Goal: Communication & Community: Answer question/provide support

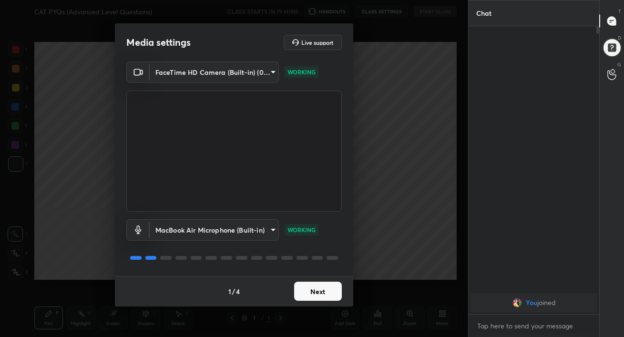
click at [309, 297] on button "Next" at bounding box center [318, 291] width 48 height 19
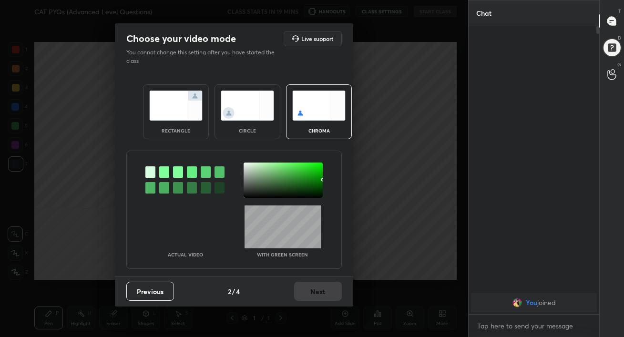
click at [177, 111] on img at bounding box center [175, 106] width 53 height 30
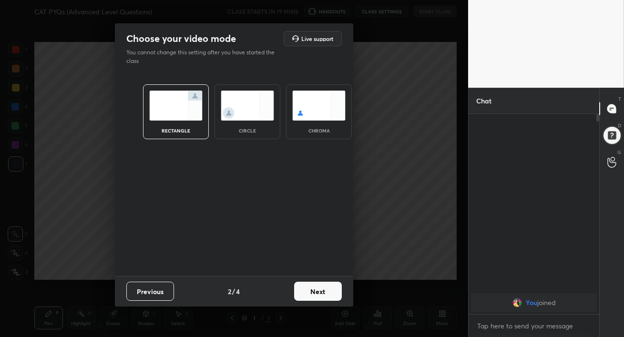
click at [316, 289] on button "Next" at bounding box center [318, 291] width 48 height 19
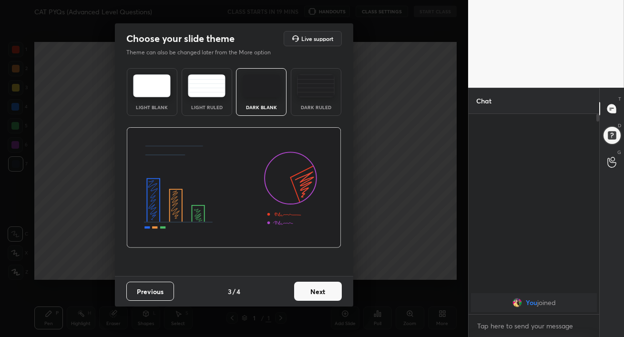
click at [312, 92] on img at bounding box center [316, 85] width 38 height 23
click at [327, 289] on button "Next" at bounding box center [318, 291] width 48 height 19
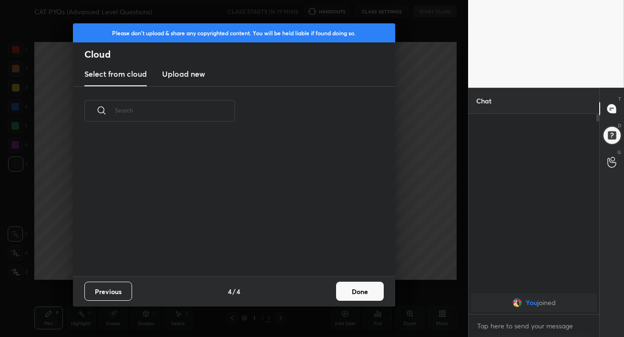
scroll to position [141, 306]
click at [180, 78] on h3 "Upload new" at bounding box center [183, 73] width 43 height 11
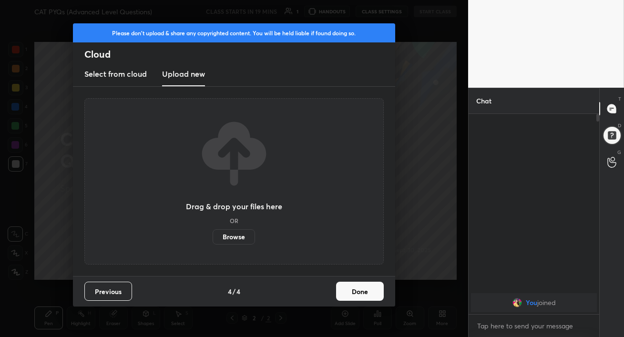
click at [221, 232] on label "Browse" at bounding box center [234, 236] width 42 height 15
click at [213, 232] on input "Browse" at bounding box center [213, 236] width 0 height 15
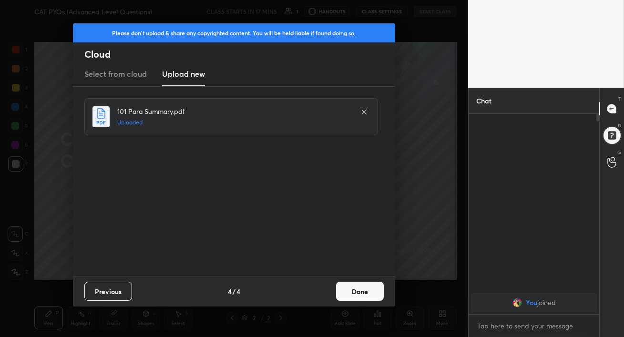
click at [355, 294] on button "Done" at bounding box center [360, 291] width 48 height 19
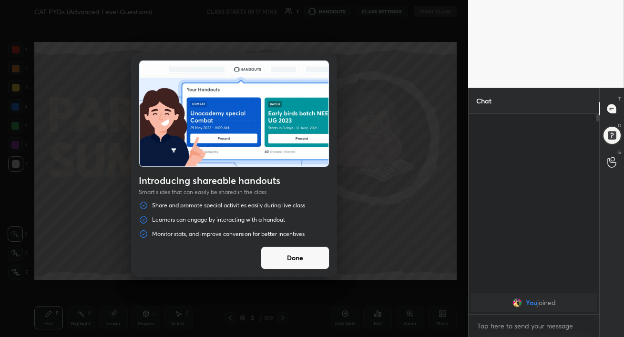
click at [288, 250] on button "Done" at bounding box center [295, 258] width 69 height 23
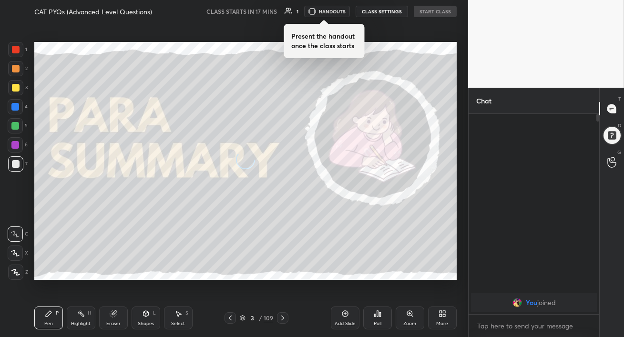
click at [288, 250] on div "Introducing shareable handouts Smart slides that can easily be shared in the cl…" at bounding box center [234, 168] width 468 height 337
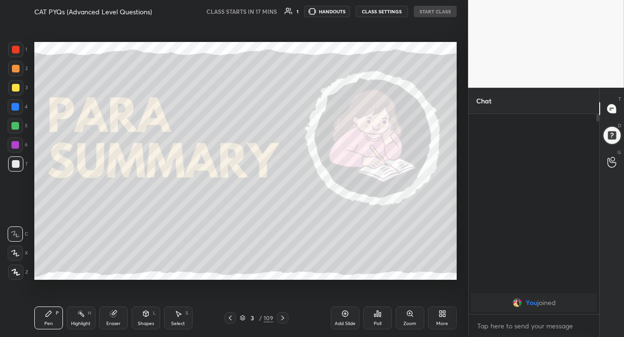
click at [18, 276] on div at bounding box center [15, 272] width 15 height 15
click at [279, 319] on icon at bounding box center [283, 318] width 8 height 8
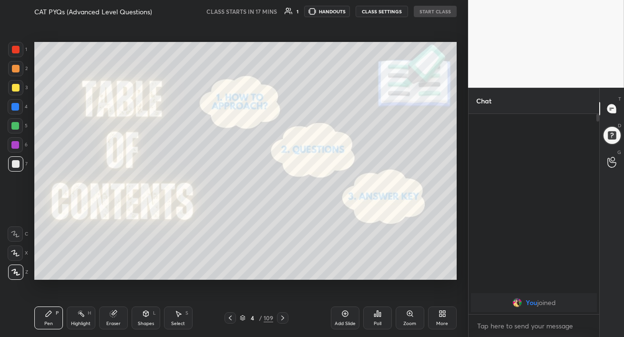
click at [279, 319] on icon at bounding box center [283, 318] width 8 height 8
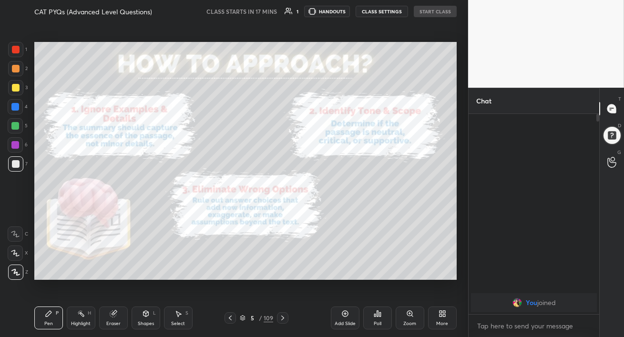
click at [282, 318] on icon at bounding box center [283, 318] width 8 height 8
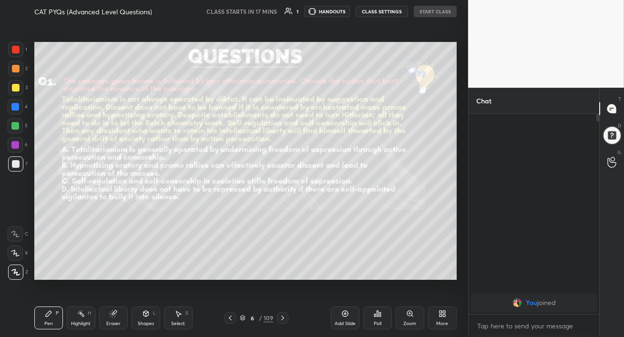
click at [282, 318] on icon at bounding box center [283, 318] width 8 height 8
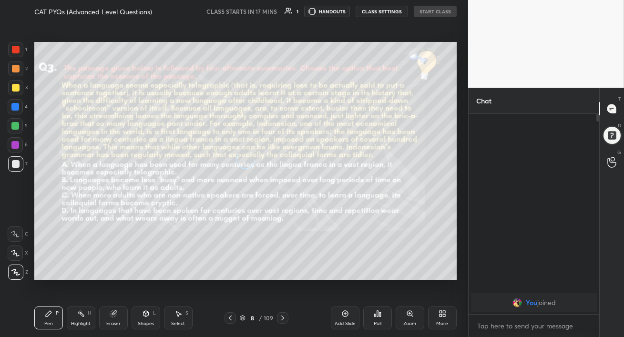
click at [282, 318] on icon at bounding box center [283, 318] width 8 height 8
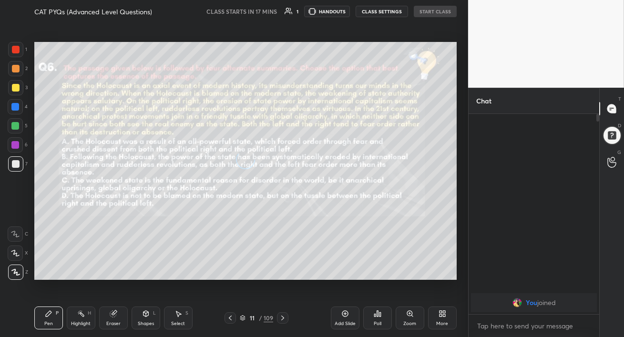
click at [282, 318] on icon at bounding box center [283, 318] width 8 height 8
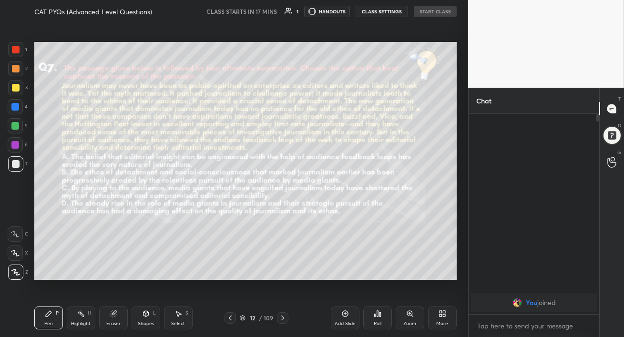
click at [230, 316] on icon at bounding box center [231, 318] width 8 height 8
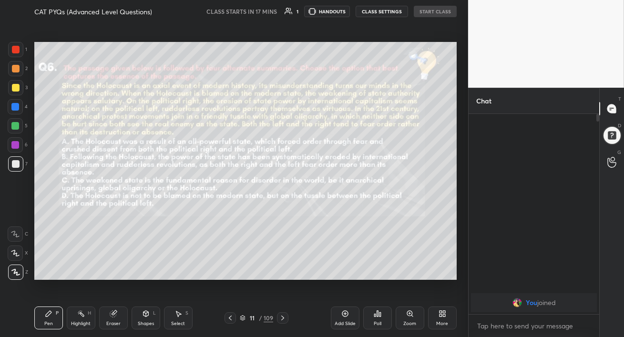
click at [446, 315] on icon at bounding box center [443, 314] width 8 height 8
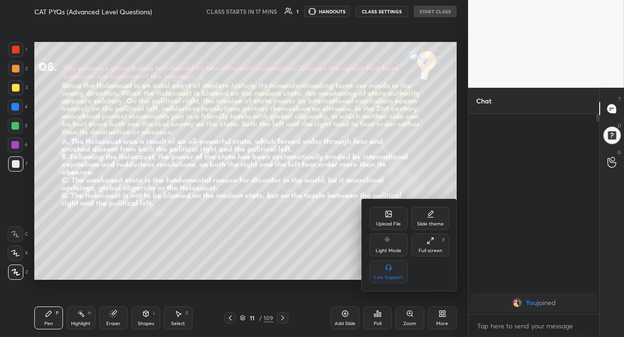
click at [392, 209] on div "Upload File" at bounding box center [389, 218] width 38 height 23
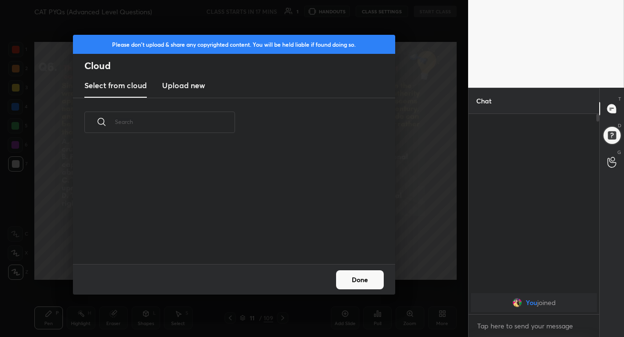
scroll to position [117, 306]
click at [188, 83] on h3 "Upload new" at bounding box center [183, 85] width 43 height 11
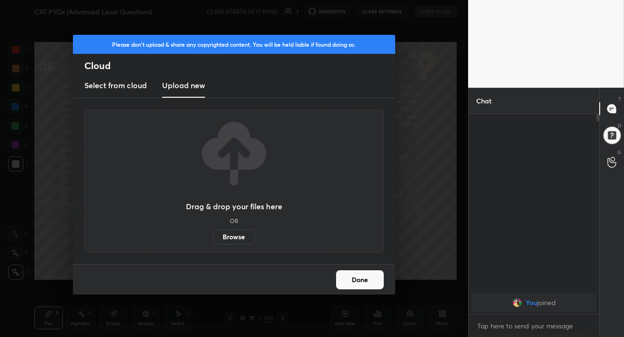
click at [238, 236] on label "Browse" at bounding box center [234, 236] width 42 height 15
click at [213, 236] on input "Browse" at bounding box center [213, 236] width 0 height 15
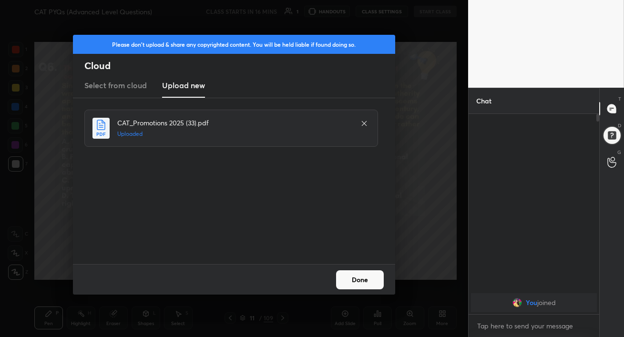
click at [360, 280] on button "Done" at bounding box center [360, 279] width 48 height 19
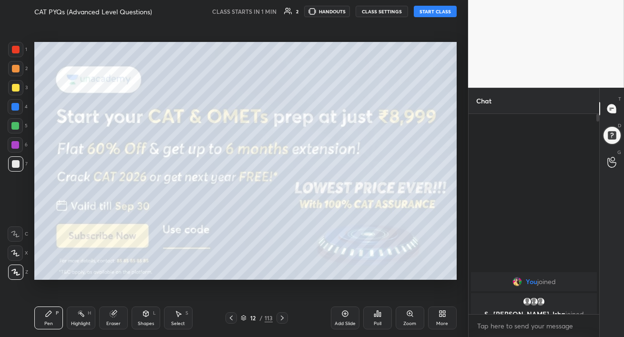
click at [433, 13] on button "START CLASS" at bounding box center [435, 11] width 43 height 11
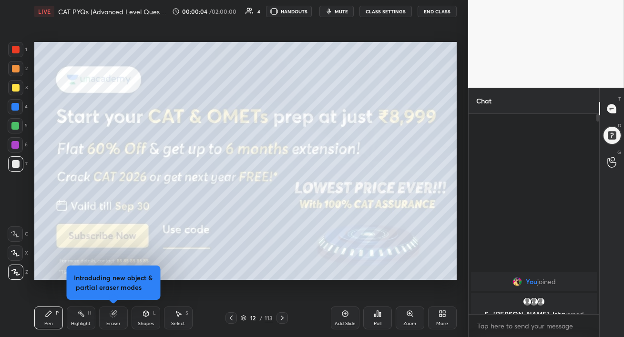
click at [341, 12] on span "mute" at bounding box center [341, 11] width 13 height 7
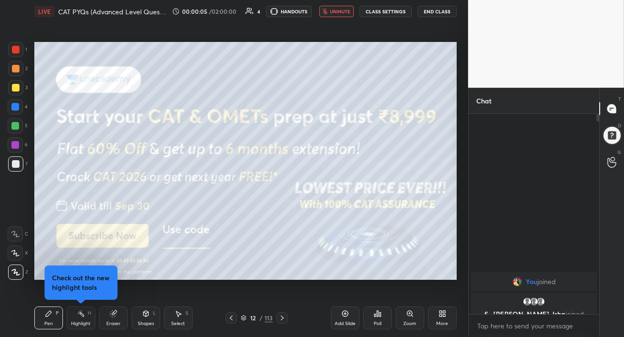
click at [340, 11] on span "unmute" at bounding box center [340, 11] width 21 height 7
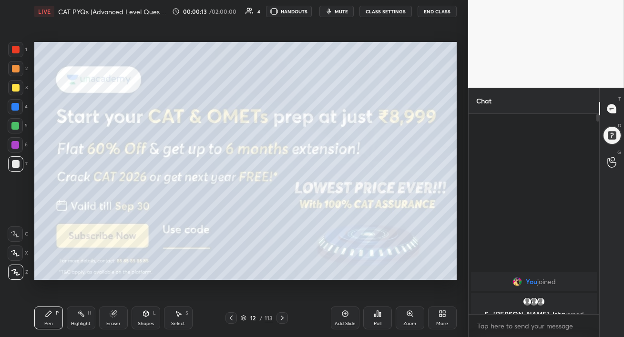
click at [340, 11] on span "mute" at bounding box center [341, 11] width 13 height 7
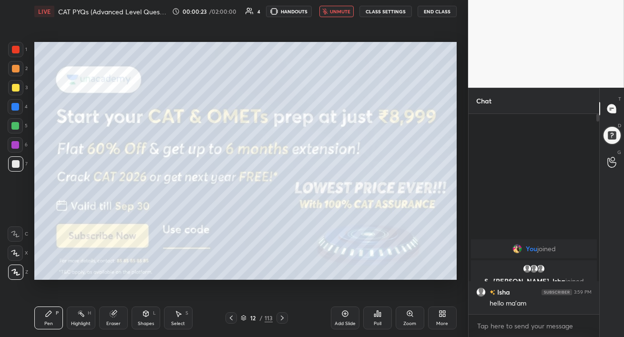
click at [333, 15] on button "unmute" at bounding box center [337, 11] width 34 height 11
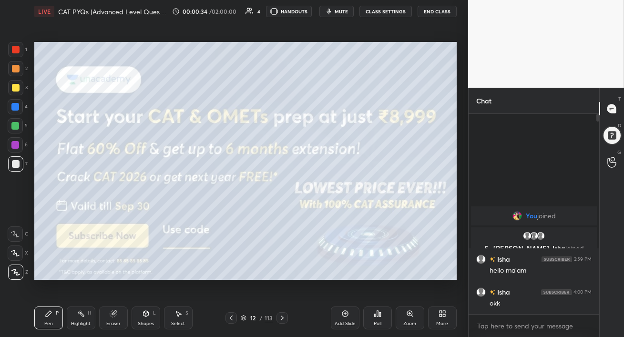
click at [340, 11] on span "mute" at bounding box center [341, 11] width 13 height 7
click at [16, 73] on div at bounding box center [15, 68] width 15 height 15
click at [337, 13] on span "unmute" at bounding box center [340, 11] width 21 height 7
click at [14, 106] on div at bounding box center [15, 107] width 8 height 8
click at [15, 131] on div at bounding box center [15, 125] width 15 height 15
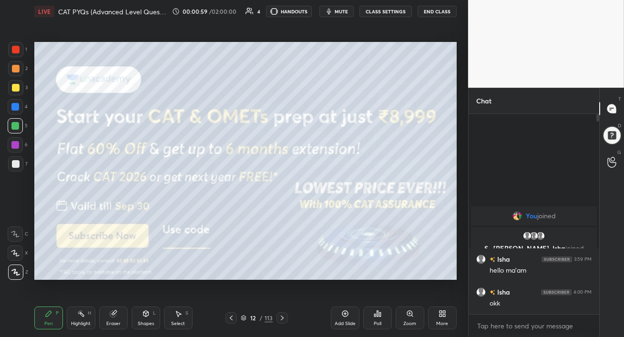
click at [10, 106] on div at bounding box center [15, 106] width 15 height 15
click at [14, 149] on div at bounding box center [15, 144] width 15 height 15
click at [17, 167] on div at bounding box center [16, 164] width 8 height 8
drag, startPoint x: 282, startPoint y: 318, endPoint x: 286, endPoint y: 321, distance: 5.1
click at [282, 318] on icon at bounding box center [282, 318] width 3 height 5
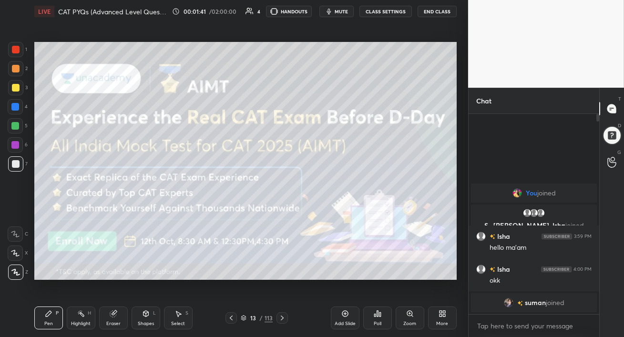
click at [14, 130] on div at bounding box center [15, 125] width 15 height 15
click at [283, 320] on icon at bounding box center [283, 318] width 8 height 8
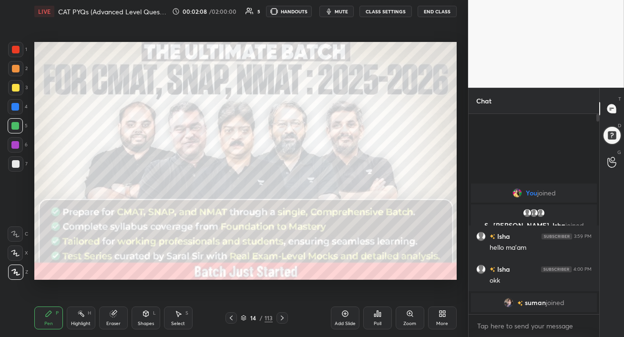
click at [283, 320] on icon at bounding box center [283, 318] width 8 height 8
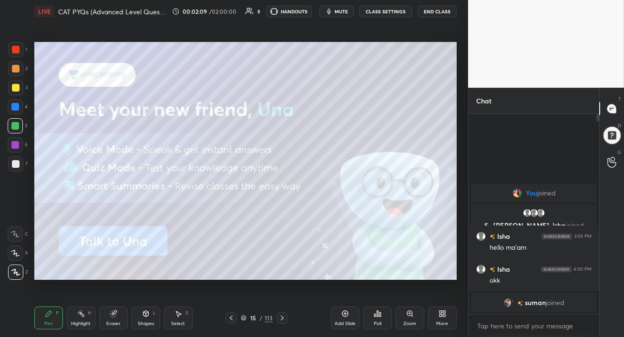
click at [283, 318] on icon at bounding box center [283, 318] width 8 height 8
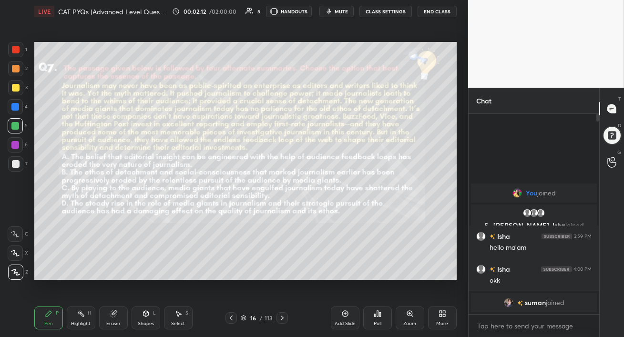
drag, startPoint x: 230, startPoint y: 320, endPoint x: 230, endPoint y: 337, distance: 16.7
click at [230, 337] on div "Pen P Highlight H Eraser Shapes L Select S 16 / 113 Add Slide Poll Zoom More" at bounding box center [245, 318] width 423 height 38
click at [529, 305] on span "suman" at bounding box center [535, 303] width 21 height 8
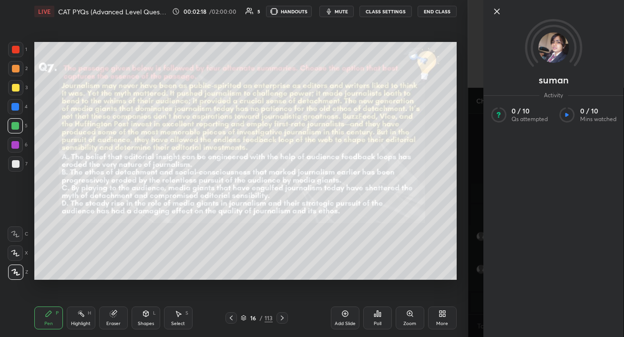
click at [498, 11] on icon at bounding box center [496, 11] width 11 height 11
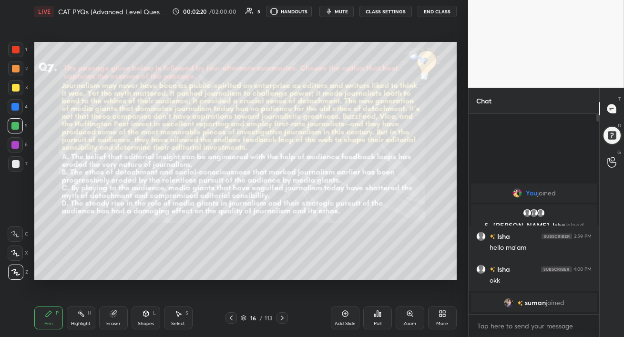
click at [14, 105] on div at bounding box center [15, 107] width 8 height 8
click at [17, 70] on div at bounding box center [16, 69] width 8 height 8
click at [14, 72] on div at bounding box center [16, 69] width 8 height 8
click at [14, 108] on div at bounding box center [15, 107] width 8 height 8
drag, startPoint x: 13, startPoint y: 108, endPoint x: 19, endPoint y: 118, distance: 12.0
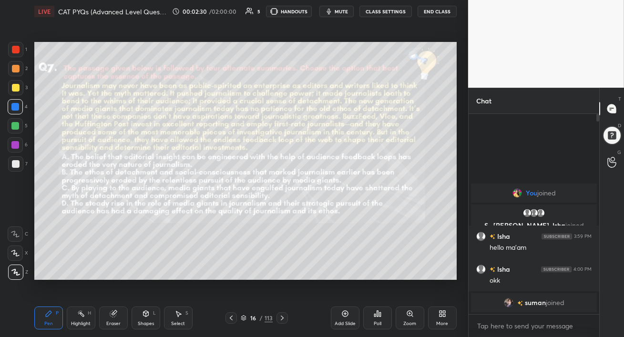
click at [12, 107] on div at bounding box center [15, 107] width 8 height 8
click at [16, 124] on div at bounding box center [15, 126] width 8 height 8
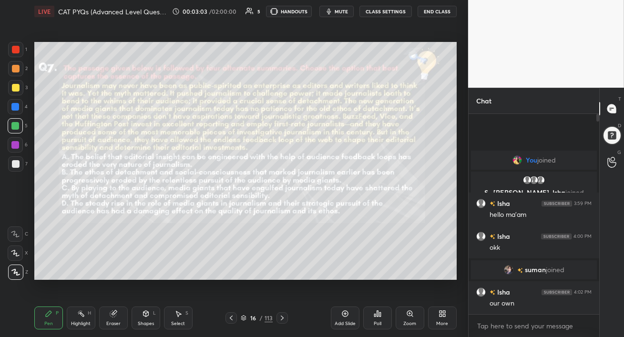
click at [536, 271] on span "suman" at bounding box center [535, 270] width 21 height 8
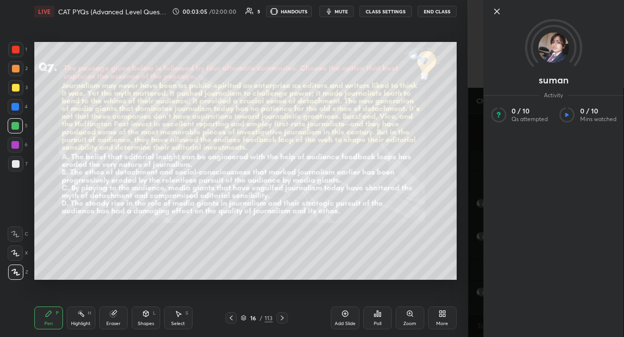
click at [497, 13] on icon at bounding box center [496, 11] width 11 height 11
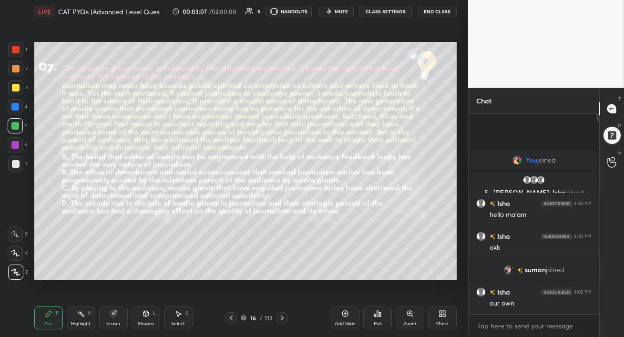
click at [341, 10] on span "mute" at bounding box center [341, 11] width 13 height 7
click at [10, 70] on div at bounding box center [15, 68] width 15 height 15
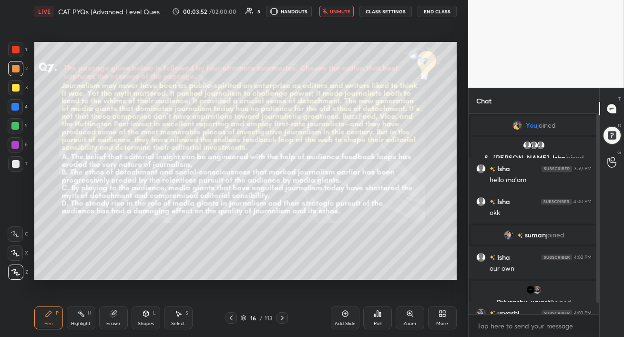
click at [336, 13] on span "unmute" at bounding box center [340, 11] width 21 height 7
drag, startPoint x: 599, startPoint y: 261, endPoint x: 598, endPoint y: 291, distance: 30.6
click at [598, 292] on div "Chat You joined S., [PERSON_NAME], [PERSON_NAME] joined Isha 3:59 PM hello ma'a…" at bounding box center [546, 212] width 156 height 249
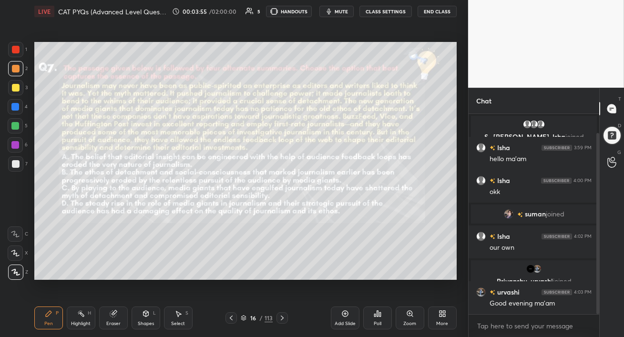
drag, startPoint x: 599, startPoint y: 293, endPoint x: 592, endPoint y: 326, distance: 34.1
click at [592, 326] on div "You joined S., [PERSON_NAME], [PERSON_NAME] joined Isha 3:59 PM hello ma'am Ish…" at bounding box center [534, 225] width 131 height 223
click at [16, 147] on div at bounding box center [15, 145] width 8 height 8
click at [14, 128] on div at bounding box center [15, 126] width 8 height 8
click at [344, 13] on span "mute" at bounding box center [341, 11] width 13 height 7
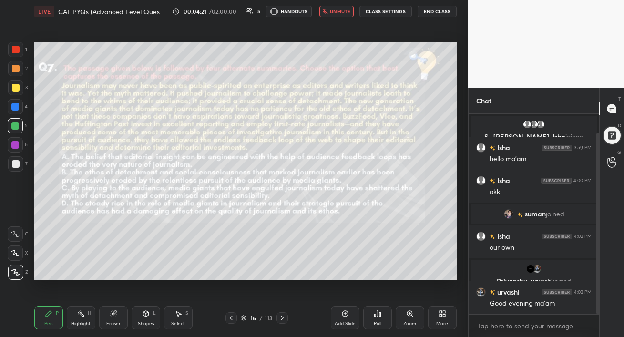
click at [338, 11] on span "unmute" at bounding box center [340, 11] width 21 height 7
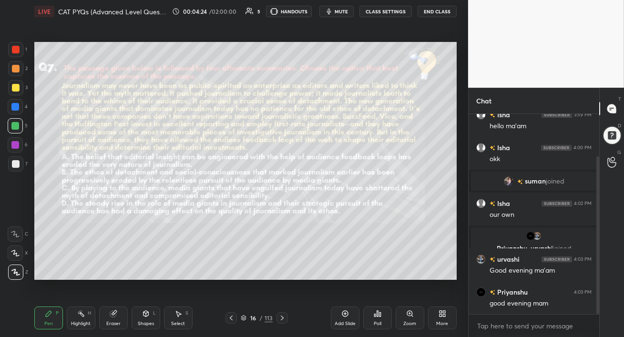
drag, startPoint x: 597, startPoint y: 289, endPoint x: 595, endPoint y: 320, distance: 30.6
click at [595, 319] on div "S., [PERSON_NAME], [PERSON_NAME] joined Isha 3:59 PM hello ma'am Isha 4:00 PM o…" at bounding box center [534, 225] width 131 height 223
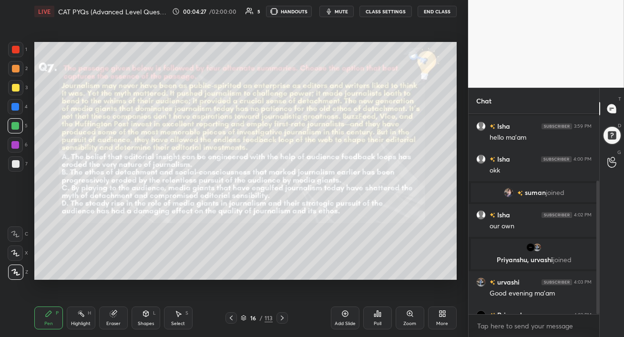
scroll to position [100, 0]
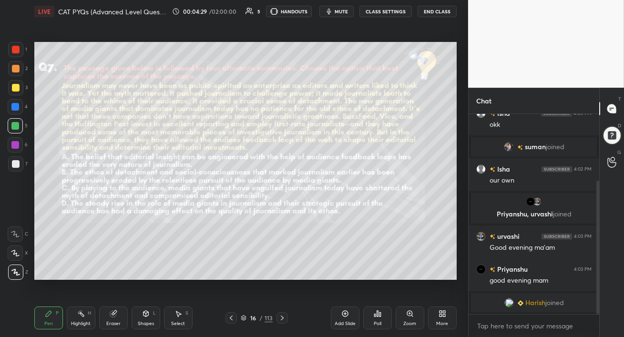
click at [14, 106] on div at bounding box center [15, 107] width 8 height 8
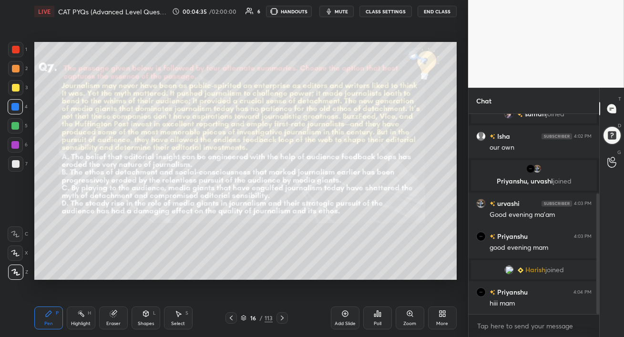
click at [15, 236] on icon at bounding box center [15, 234] width 9 height 7
click at [144, 327] on div "Shapes L" at bounding box center [146, 318] width 29 height 23
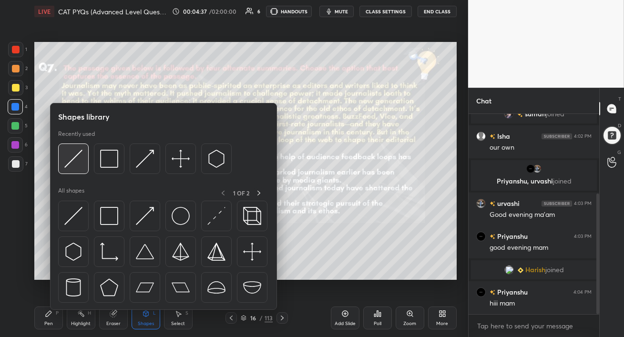
click at [68, 153] on img at bounding box center [73, 159] width 18 height 18
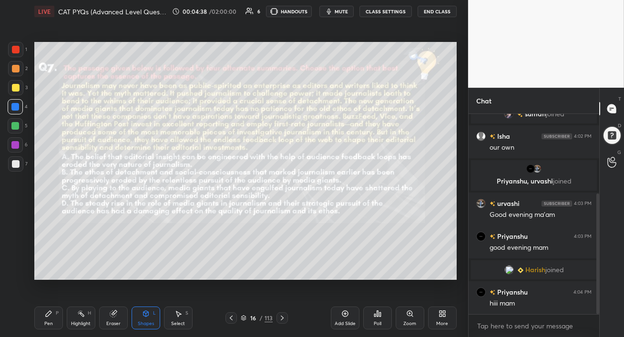
scroll to position [165, 0]
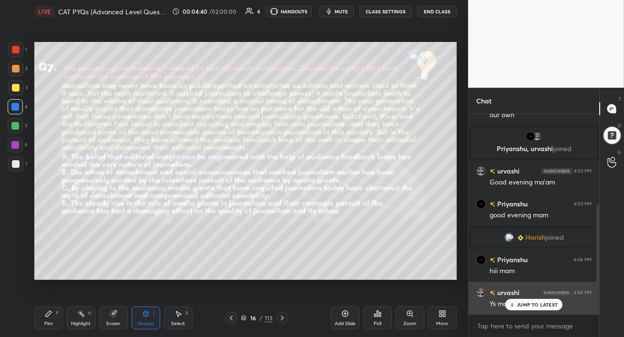
click at [531, 307] on p "JUMP TO LATEST" at bounding box center [537, 305] width 41 height 6
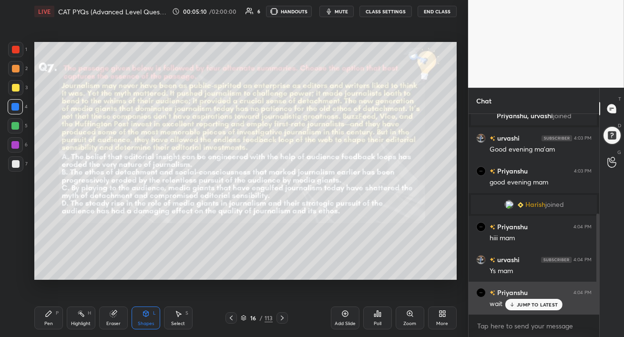
click at [531, 307] on p "JUMP TO LATEST" at bounding box center [537, 305] width 41 height 6
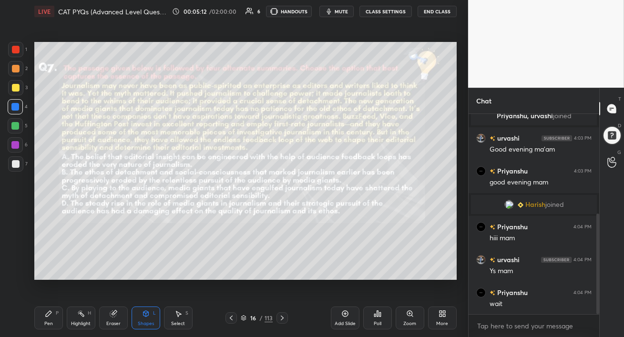
click at [338, 11] on span "mute" at bounding box center [341, 11] width 13 height 7
click at [337, 12] on span "unmute" at bounding box center [340, 11] width 21 height 7
click at [338, 11] on span "mute" at bounding box center [341, 11] width 13 height 7
click at [337, 12] on span "unmute" at bounding box center [340, 11] width 21 height 7
click at [10, 91] on div at bounding box center [15, 87] width 15 height 15
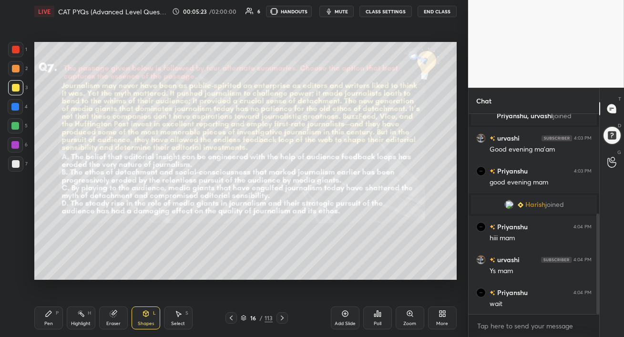
click at [13, 71] on div at bounding box center [16, 69] width 8 height 8
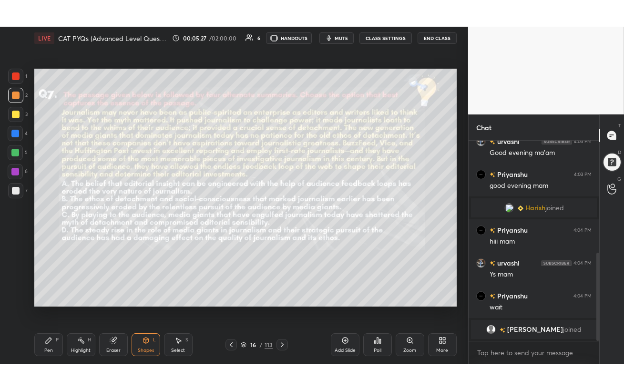
scroll to position [254, 0]
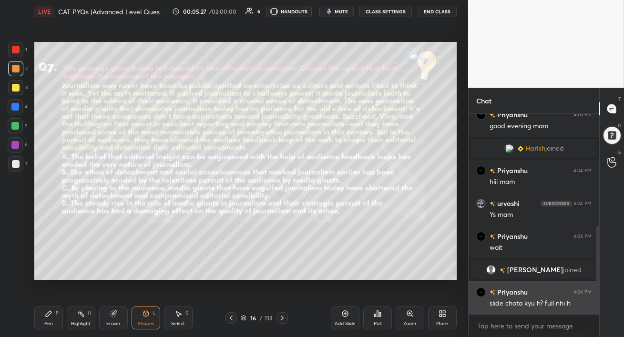
click at [530, 304] on div "urvashi 4:03 PM Good evening ma'am [PERSON_NAME] 4:03 PM good evening mam [PERS…" at bounding box center [534, 214] width 131 height 200
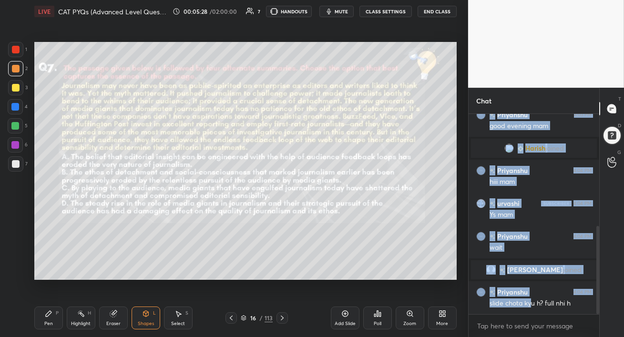
click at [416, 292] on div "Add Slide Poll Zoom More" at bounding box center [394, 317] width 126 height 53
click at [543, 269] on span "[PERSON_NAME]" at bounding box center [535, 270] width 56 height 8
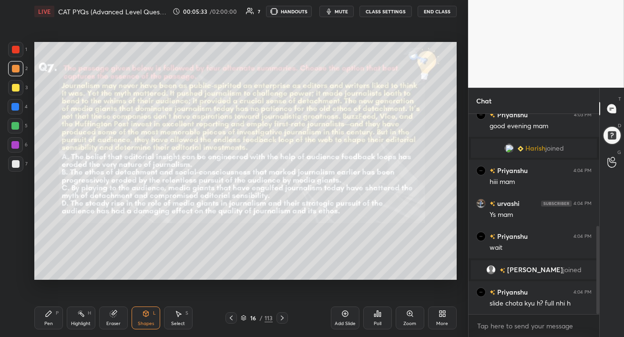
click at [441, 325] on div "More" at bounding box center [442, 323] width 12 height 5
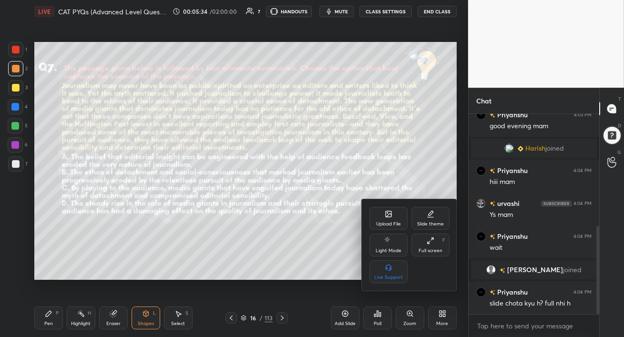
click at [427, 250] on div "Full screen" at bounding box center [431, 250] width 24 height 5
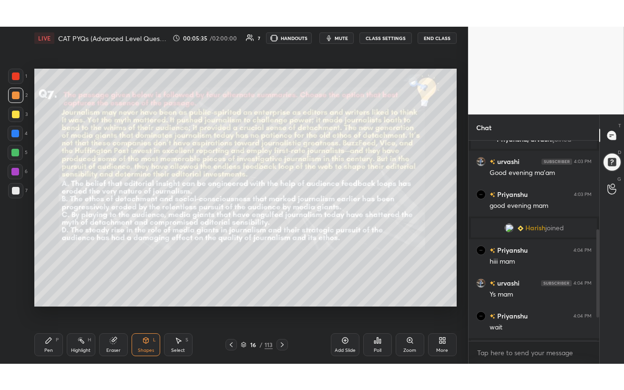
scroll to position [201, 0]
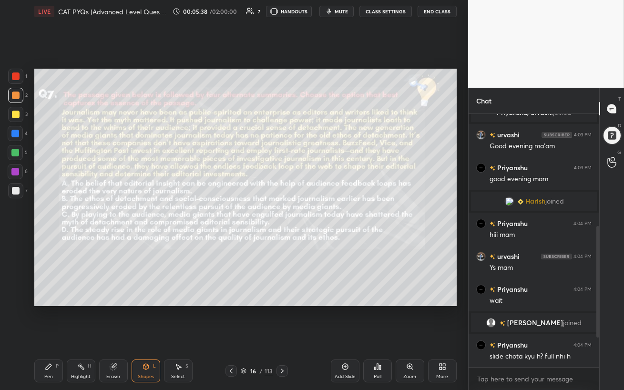
drag, startPoint x: 66, startPoint y: 324, endPoint x: 169, endPoint y: 312, distance: 104.1
click at [181, 318] on div "Setting up your live class Poll for secs No correct answer Start poll" at bounding box center [246, 187] width 430 height 329
click at [113, 337] on icon at bounding box center [113, 367] width 6 height 6
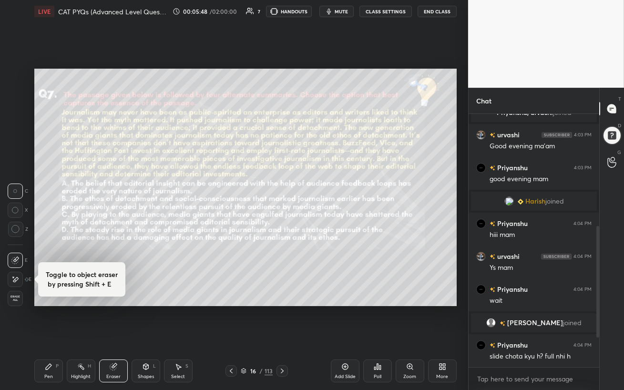
click at [15, 234] on div at bounding box center [15, 229] width 15 height 15
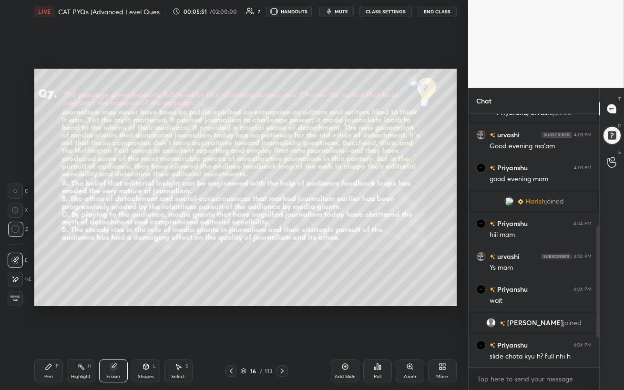
click at [48, 337] on div "Pen" at bounding box center [48, 376] width 9 height 5
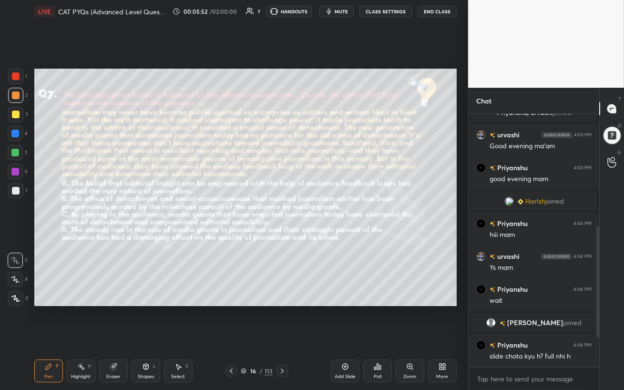
click at [409, 337] on icon at bounding box center [409, 366] width 5 height 5
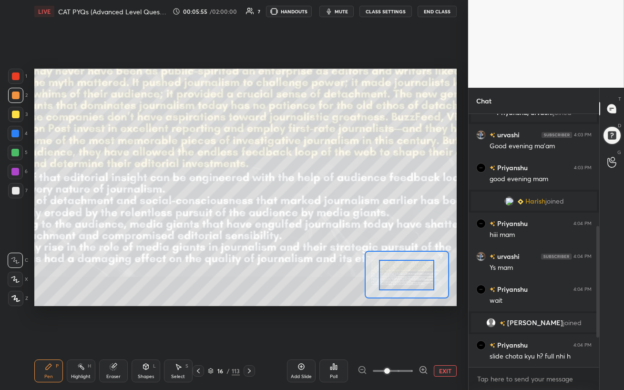
drag, startPoint x: 408, startPoint y: 288, endPoint x: 399, endPoint y: 289, distance: 9.1
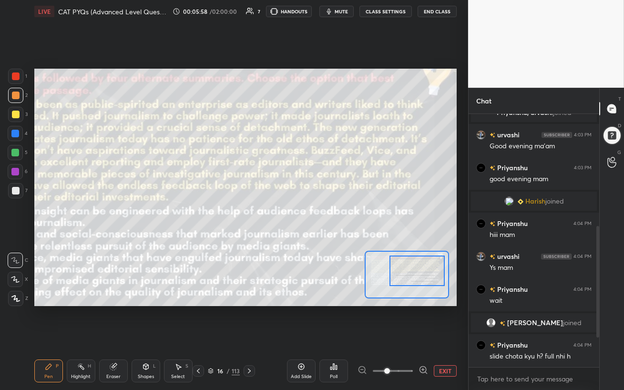
drag, startPoint x: 399, startPoint y: 289, endPoint x: 406, endPoint y: 281, distance: 11.2
click at [413, 286] on div at bounding box center [417, 271] width 55 height 31
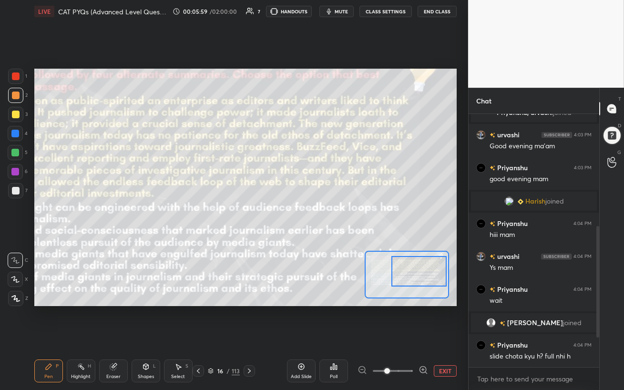
click at [444, 337] on button "EXIT" at bounding box center [445, 370] width 23 height 11
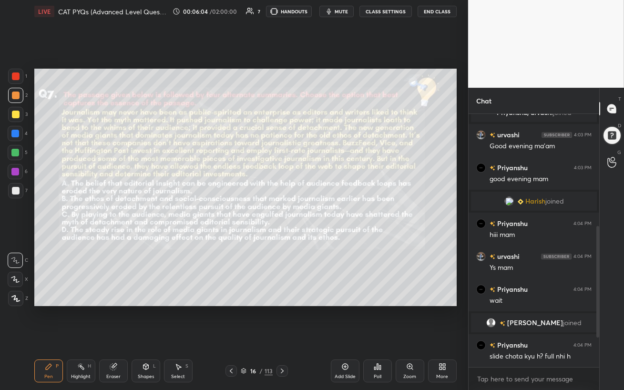
drag, startPoint x: 599, startPoint y: 322, endPoint x: 597, endPoint y: 344, distance: 21.6
click at [597, 337] on div at bounding box center [597, 240] width 6 height 253
drag, startPoint x: 598, startPoint y: 334, endPoint x: 597, endPoint y: 353, distance: 19.1
click at [597, 337] on div at bounding box center [597, 240] width 6 height 253
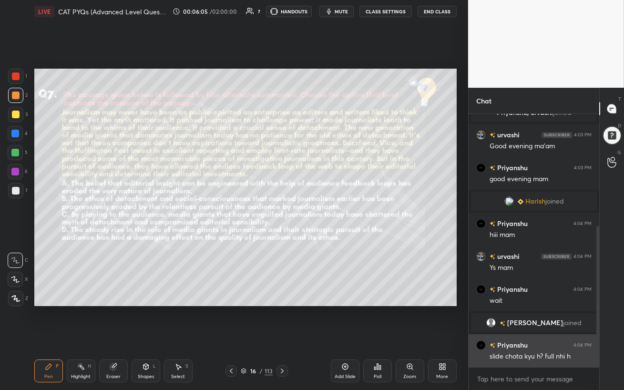
drag, startPoint x: 599, startPoint y: 337, endPoint x: 589, endPoint y: 356, distance: 20.9
click at [598, 337] on div at bounding box center [597, 240] width 6 height 253
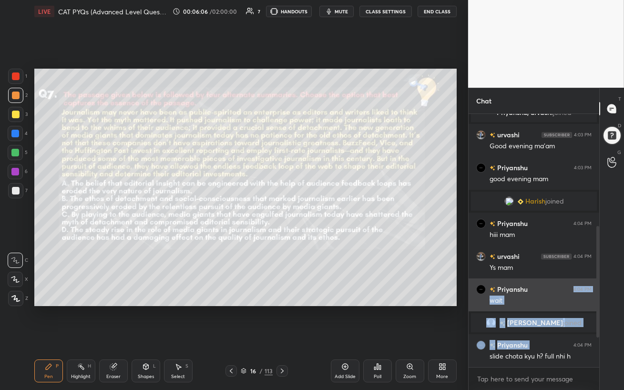
drag, startPoint x: 565, startPoint y: 333, endPoint x: 571, endPoint y: 289, distance: 44.4
click at [571, 289] on div "You joined S., [PERSON_NAME], [PERSON_NAME] joined Isha 3:59 PM hello ma'am Ish…" at bounding box center [534, 140] width 131 height 455
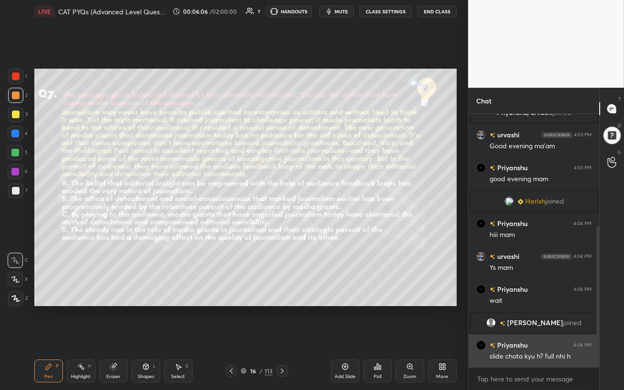
click at [556, 337] on div "slide chota kyu h? full nhi h" at bounding box center [541, 357] width 102 height 10
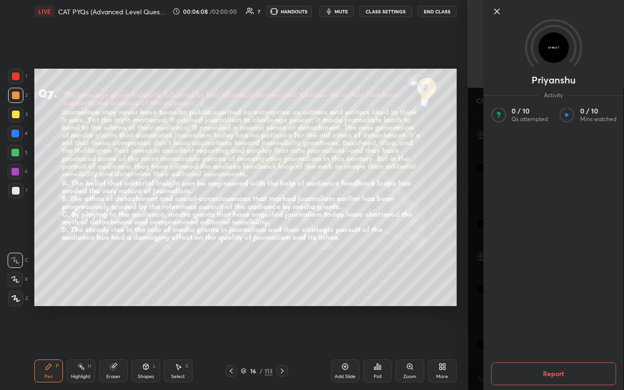
click at [430, 329] on div "Setting up your live class Poll for secs No correct answer Start poll" at bounding box center [246, 187] width 430 height 329
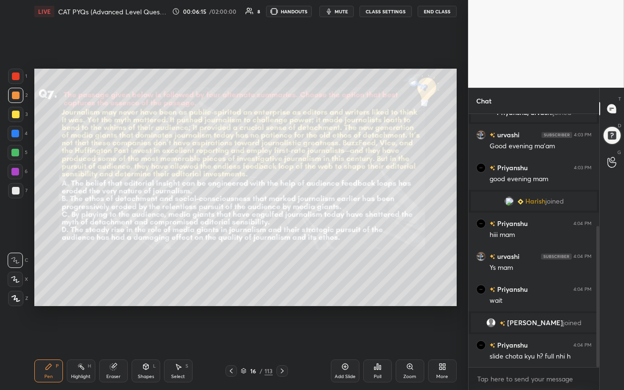
click at [12, 152] on div at bounding box center [15, 153] width 8 height 8
click at [13, 134] on div at bounding box center [15, 134] width 8 height 8
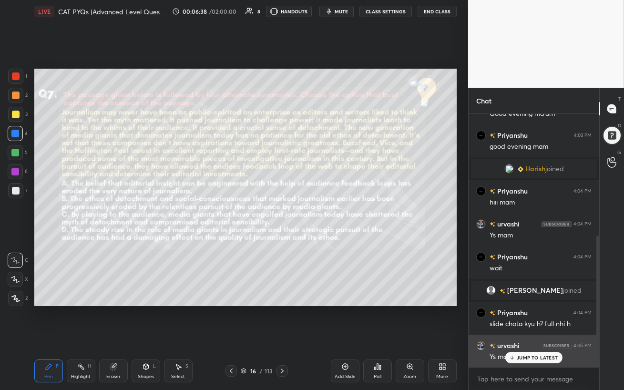
click at [516, 337] on div "JUMP TO LATEST" at bounding box center [534, 357] width 57 height 11
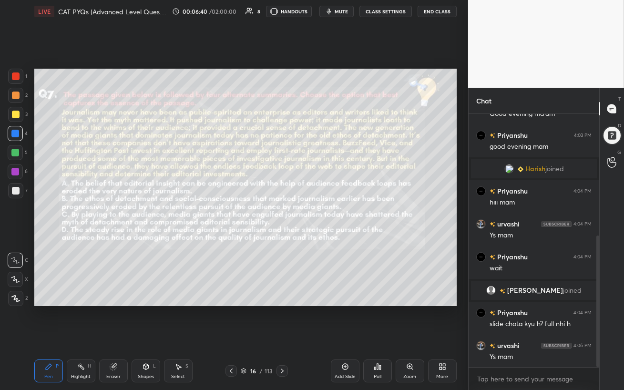
click at [12, 159] on div at bounding box center [15, 152] width 15 height 15
click at [14, 138] on div at bounding box center [15, 133] width 15 height 15
click at [17, 97] on div at bounding box center [16, 96] width 8 height 8
click at [15, 99] on div at bounding box center [15, 95] width 15 height 15
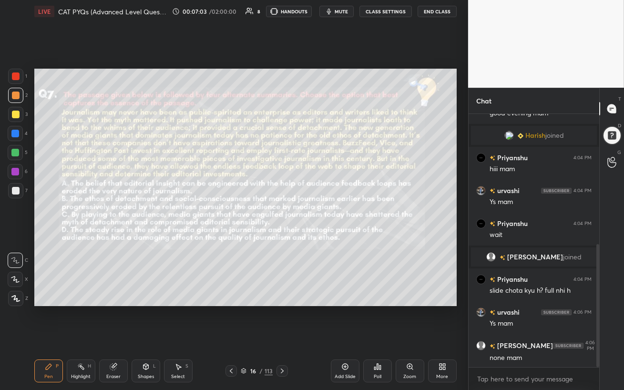
click at [15, 133] on div at bounding box center [15, 134] width 8 height 8
click at [144, 337] on icon at bounding box center [146, 367] width 8 height 8
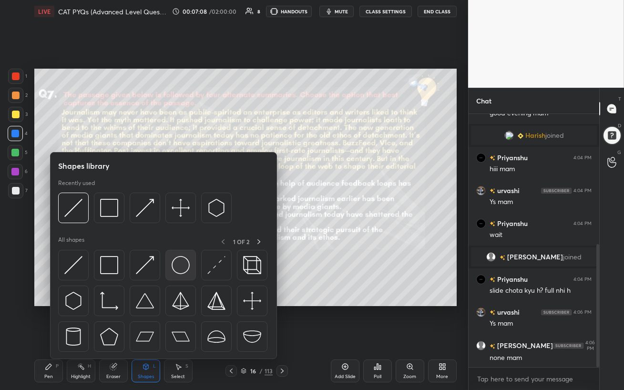
click at [190, 276] on div at bounding box center [180, 265] width 31 height 31
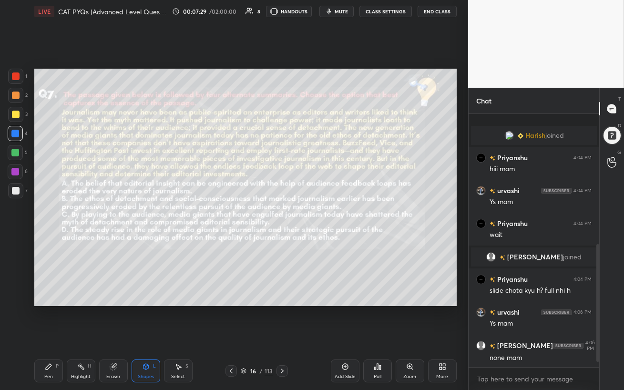
scroll to position [300, 0]
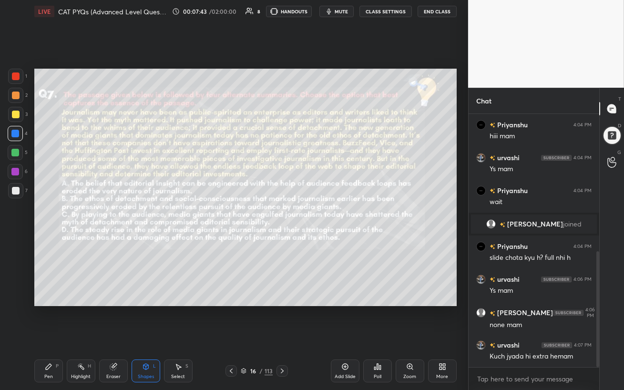
click at [14, 192] on div at bounding box center [16, 191] width 8 height 8
click at [41, 337] on div "Pen P" at bounding box center [48, 371] width 29 height 23
click at [16, 173] on div at bounding box center [15, 172] width 8 height 8
click at [109, 337] on div "Eraser" at bounding box center [113, 371] width 29 height 23
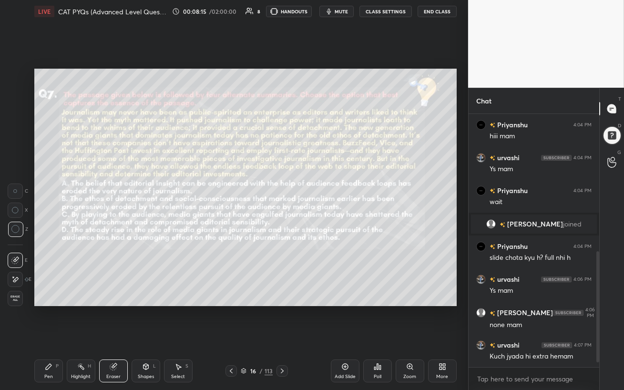
scroll to position [322, 0]
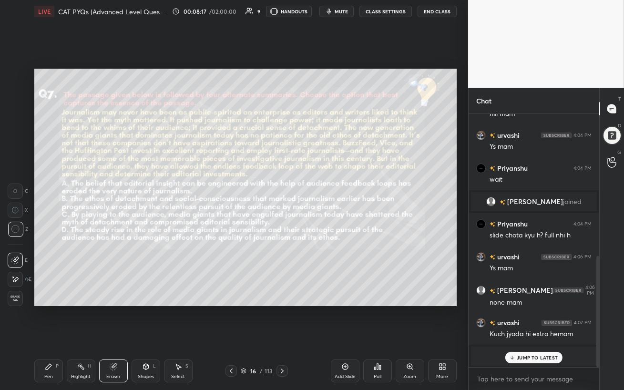
click at [548, 337] on p "JUMP TO LATEST" at bounding box center [537, 358] width 41 height 6
click at [188, 329] on div "Setting up your live class Poll for secs No correct answer Start poll" at bounding box center [246, 187] width 430 height 329
click at [49, 337] on div "Pen P" at bounding box center [48, 371] width 29 height 23
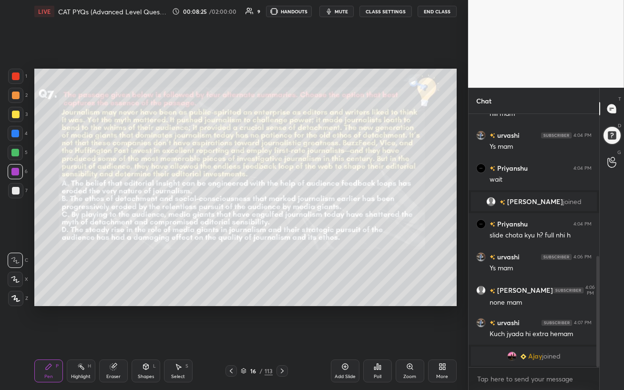
click at [16, 133] on div at bounding box center [15, 134] width 8 height 8
click at [12, 115] on div at bounding box center [16, 115] width 8 height 8
click at [15, 100] on div at bounding box center [15, 95] width 15 height 15
click at [18, 137] on div at bounding box center [15, 133] width 15 height 15
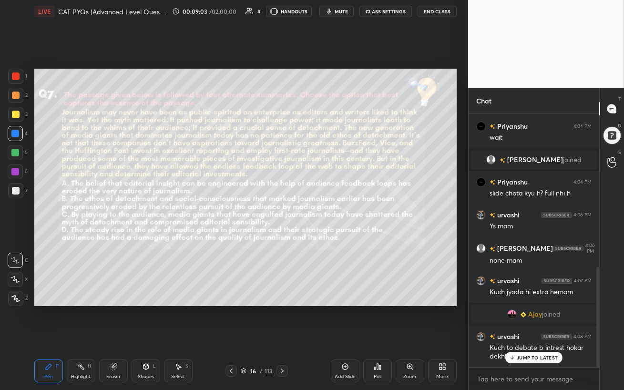
scroll to position [387, 0]
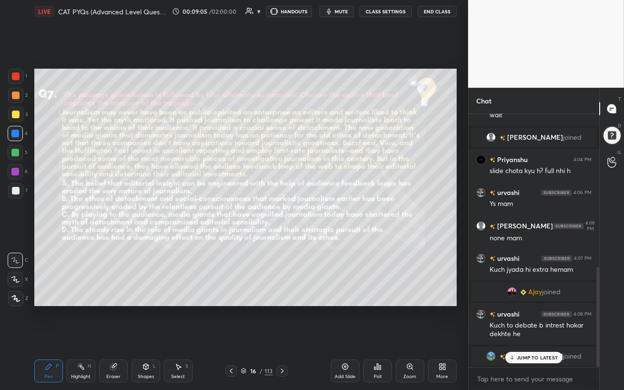
click at [546, 337] on p "JUMP TO LATEST" at bounding box center [537, 358] width 41 height 6
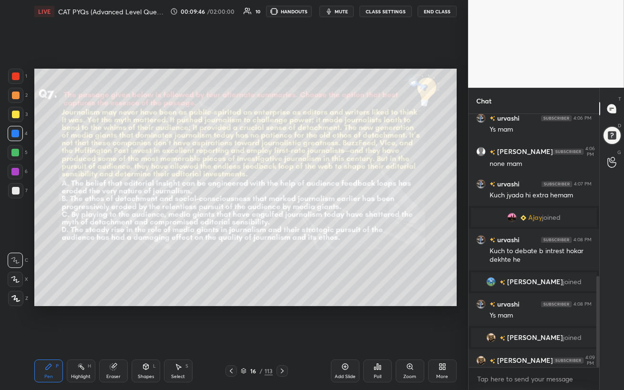
scroll to position [450, 0]
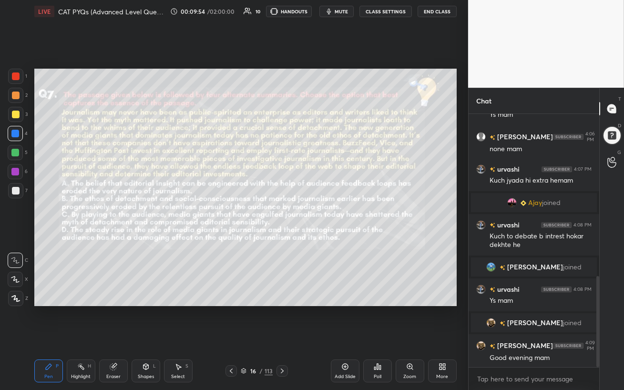
click at [12, 174] on div at bounding box center [15, 172] width 8 height 8
click at [14, 156] on div at bounding box center [15, 153] width 8 height 8
click at [17, 155] on div at bounding box center [15, 153] width 8 height 8
click at [16, 135] on div at bounding box center [15, 134] width 8 height 8
click at [16, 171] on div at bounding box center [15, 172] width 8 height 8
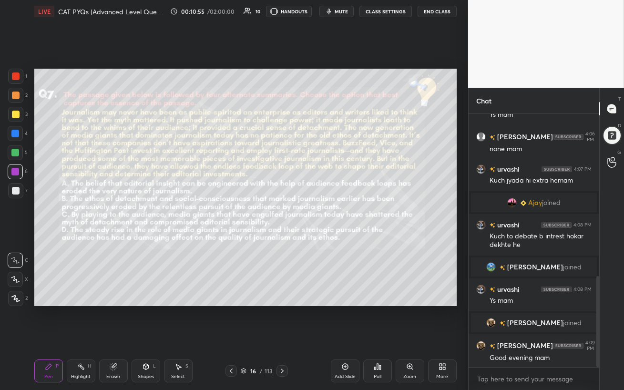
click at [13, 153] on div at bounding box center [15, 153] width 8 height 8
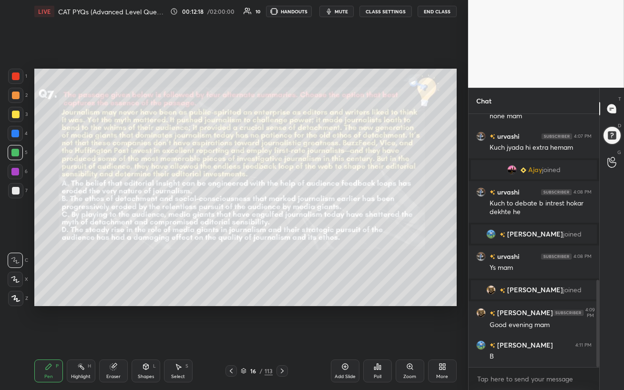
click at [17, 172] on div at bounding box center [15, 172] width 8 height 8
click at [343, 10] on span "mute" at bounding box center [341, 11] width 13 height 7
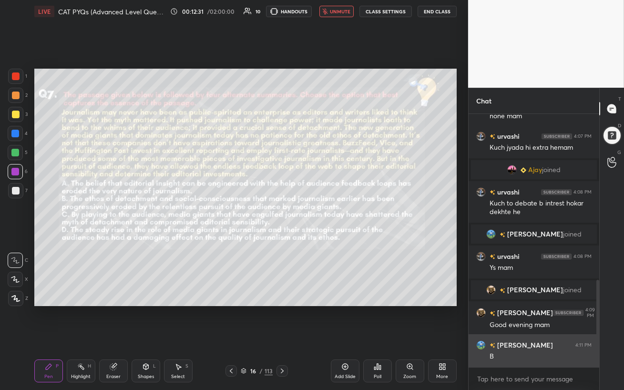
click at [511, 337] on h6 "[PERSON_NAME]" at bounding box center [525, 345] width 58 height 10
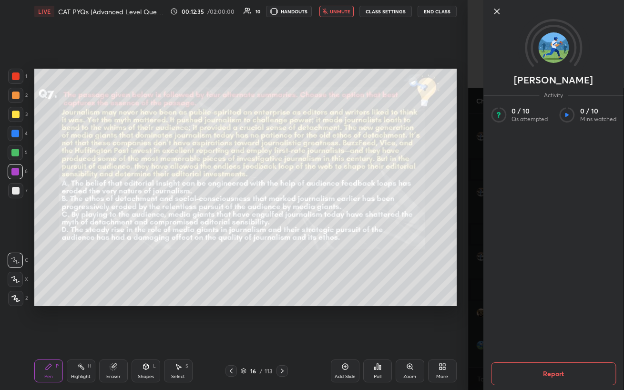
click at [497, 12] on icon at bounding box center [497, 11] width 5 height 5
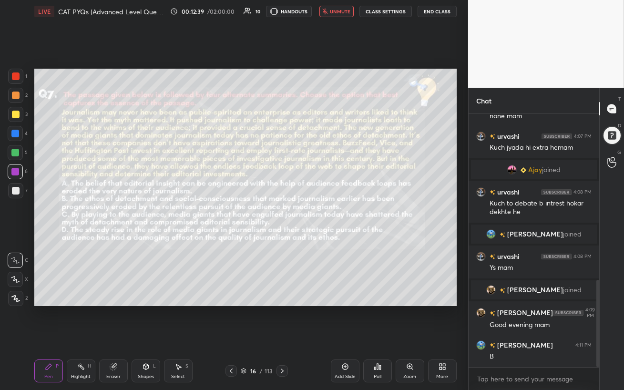
drag, startPoint x: 599, startPoint y: 362, endPoint x: 595, endPoint y: 380, distance: 18.5
click at [598, 337] on div "urvashi 4:06 PM Ys mam [PERSON_NAME] 4:06 PM none mam urvashi 4:07 PM Kuch jyad…" at bounding box center [534, 252] width 131 height 276
click at [376, 337] on div "Poll" at bounding box center [377, 371] width 29 height 23
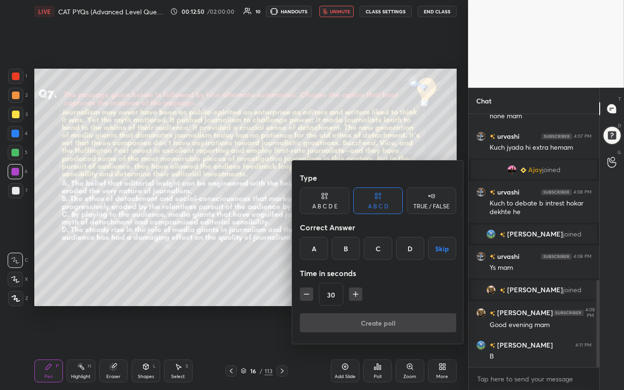
click at [381, 249] on div "C" at bounding box center [378, 248] width 28 height 23
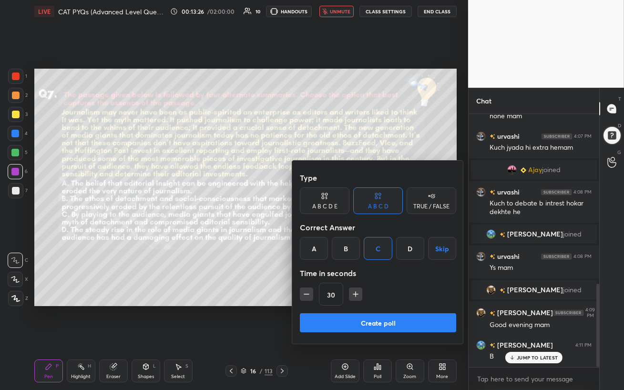
scroll to position [516, 0]
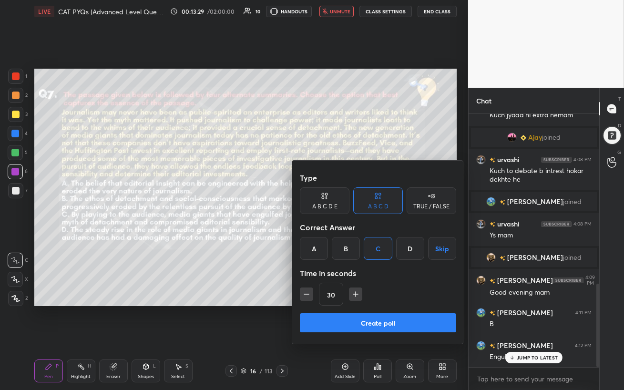
click at [524, 337] on div at bounding box center [312, 195] width 624 height 390
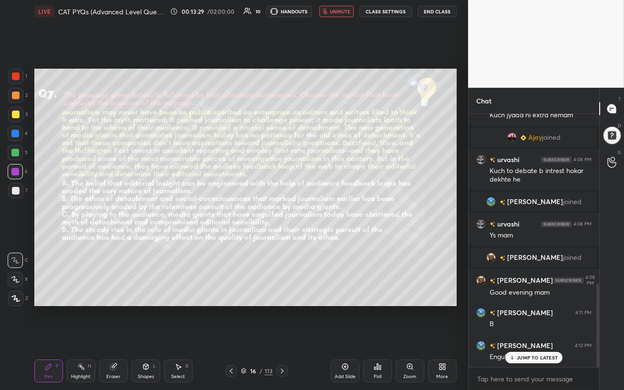
click at [525, 337] on p "JUMP TO LATEST" at bounding box center [537, 358] width 41 height 6
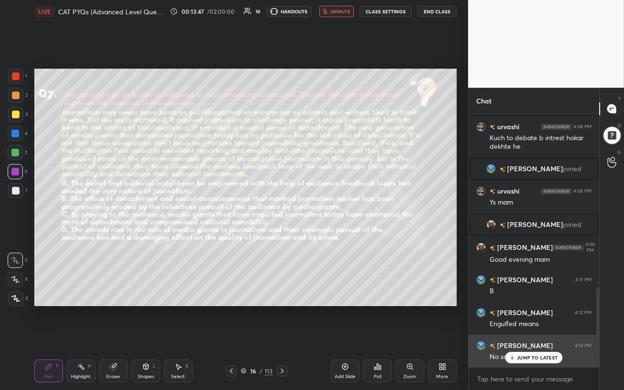
click at [534, 337] on p "JUMP TO LATEST" at bounding box center [537, 358] width 41 height 6
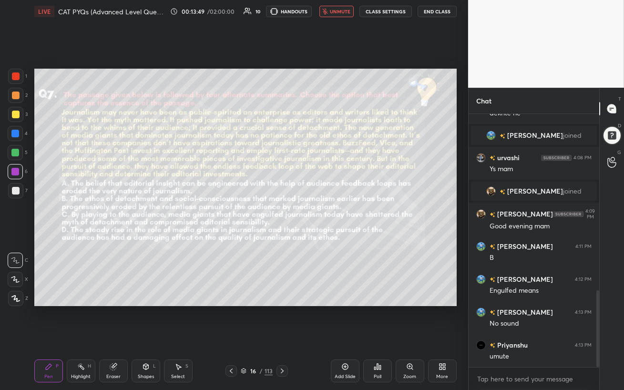
click at [343, 14] on button "unmute" at bounding box center [337, 11] width 34 height 11
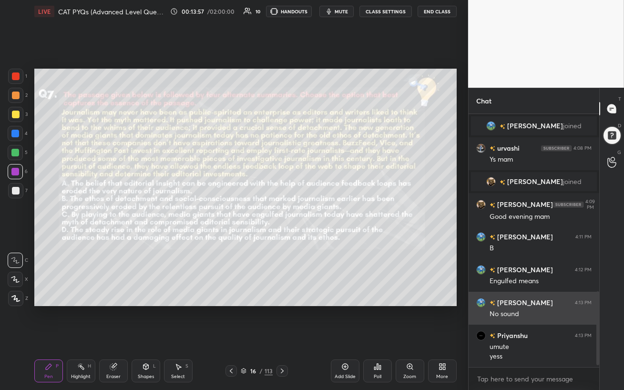
scroll to position [624, 0]
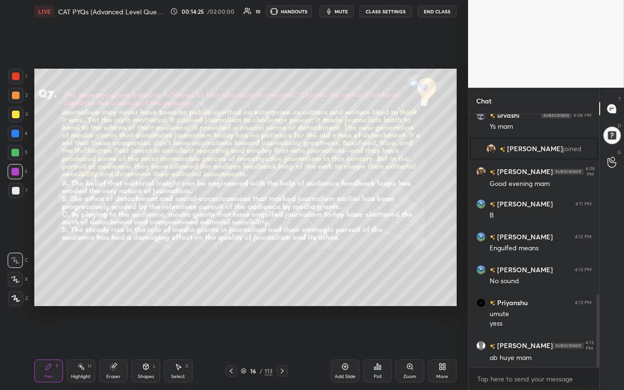
click at [375, 337] on div "Poll" at bounding box center [378, 376] width 8 height 5
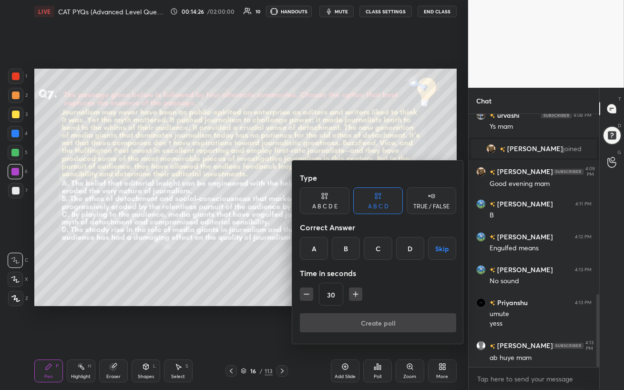
click at [383, 251] on div "C" at bounding box center [378, 248] width 28 height 23
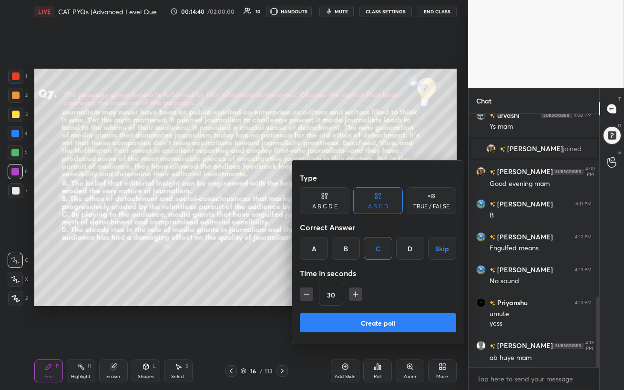
scroll to position [657, 0]
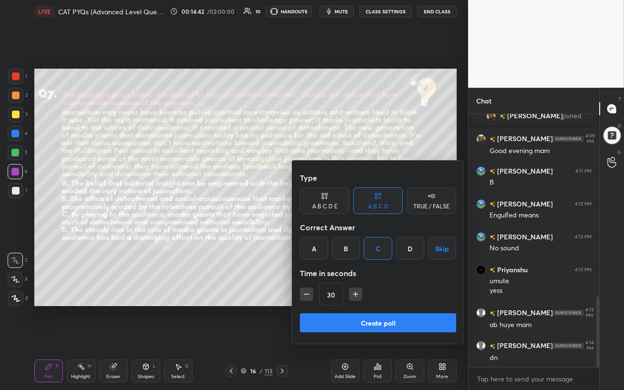
click at [399, 322] on button "Create poll" at bounding box center [378, 322] width 156 height 19
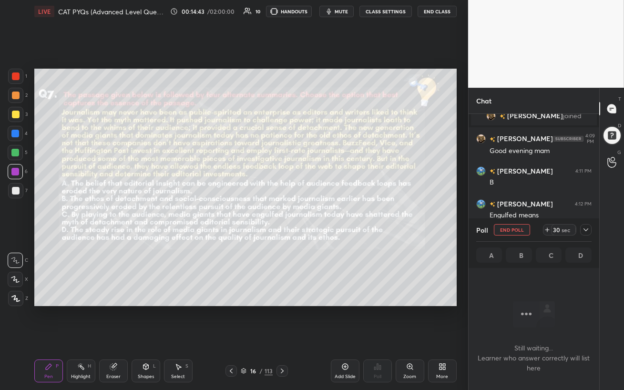
scroll to position [3, 3]
click at [343, 8] on button "mute" at bounding box center [337, 11] width 34 height 11
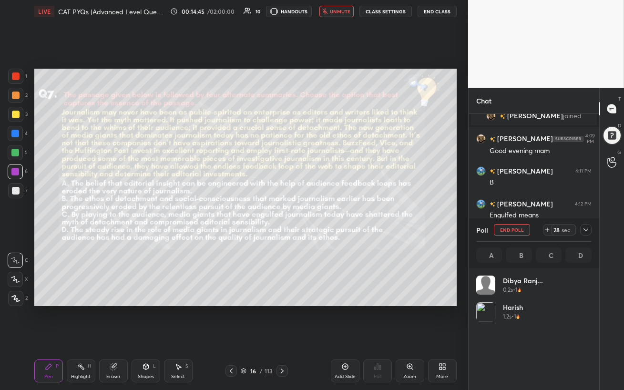
scroll to position [112, 113]
click at [341, 13] on span "unmute" at bounding box center [340, 11] width 21 height 7
click at [18, 134] on div at bounding box center [15, 134] width 8 height 8
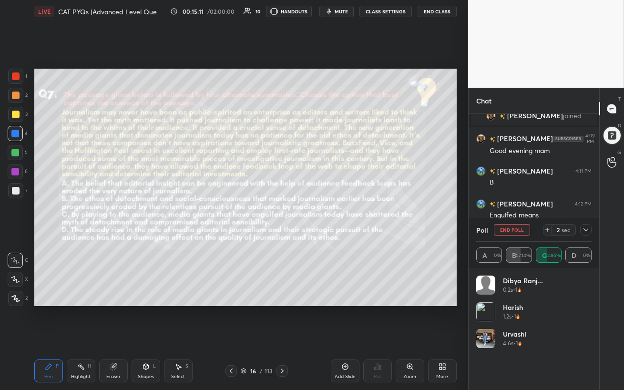
click at [339, 15] on button "mute" at bounding box center [337, 11] width 34 height 11
click at [337, 15] on button "unmute" at bounding box center [337, 11] width 34 height 11
click at [585, 233] on icon at bounding box center [586, 230] width 8 height 8
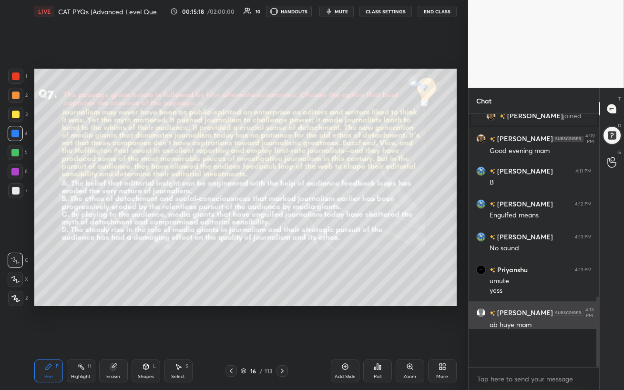
scroll to position [3, 3]
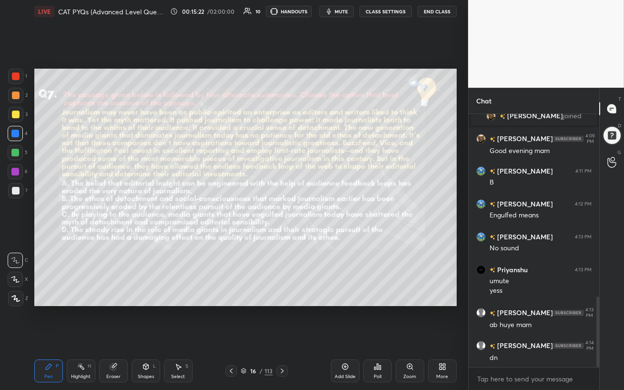
click at [16, 155] on div at bounding box center [15, 153] width 8 height 8
click at [114, 337] on icon at bounding box center [113, 367] width 6 height 6
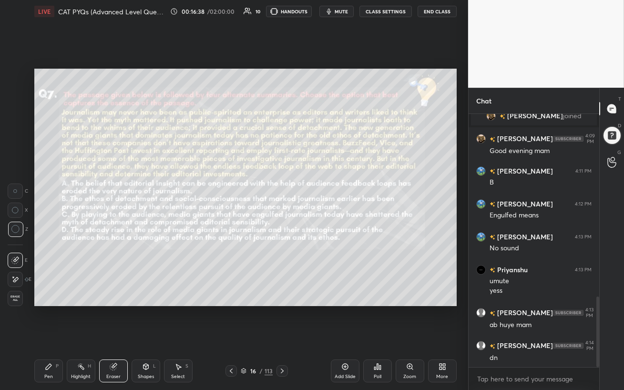
click at [41, 337] on div "Pen P" at bounding box center [48, 371] width 29 height 23
click at [14, 170] on div at bounding box center [15, 172] width 8 height 8
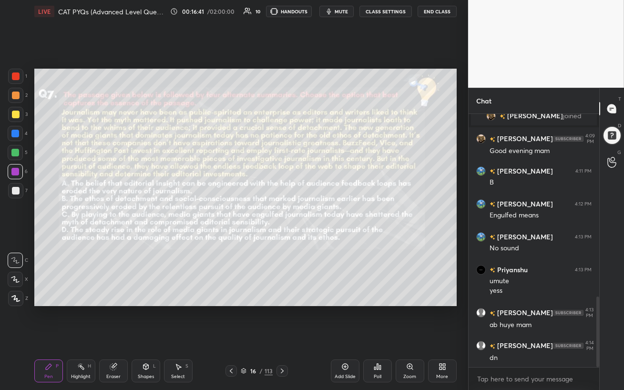
click at [12, 277] on icon at bounding box center [15, 279] width 9 height 7
drag, startPoint x: 13, startPoint y: 151, endPoint x: 21, endPoint y: 159, distance: 11.5
click at [13, 151] on div at bounding box center [15, 153] width 8 height 8
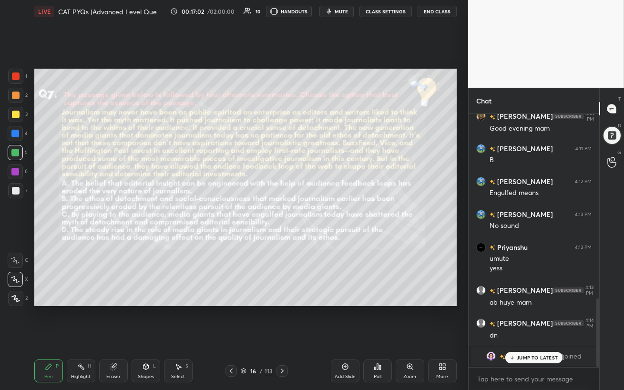
drag, startPoint x: 540, startPoint y: 364, endPoint x: 533, endPoint y: 364, distance: 7.2
click at [538, 337] on div "[PERSON_NAME] joined" at bounding box center [534, 356] width 126 height 19
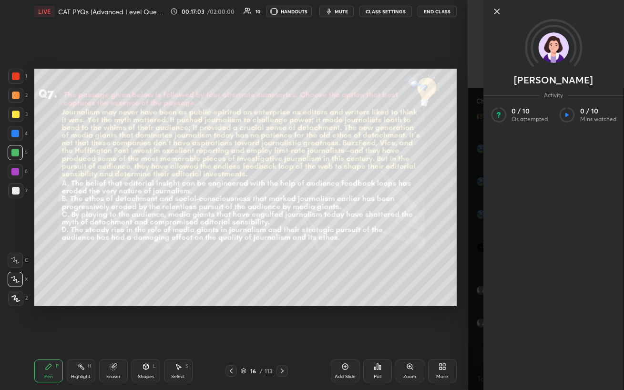
click at [444, 337] on div "Add Slide Poll Zoom More" at bounding box center [394, 370] width 126 height 53
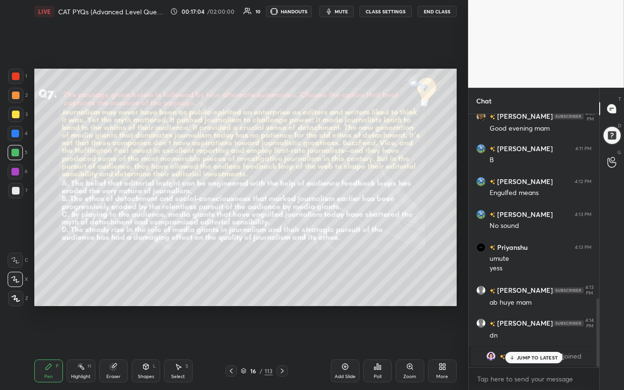
click at [528, 337] on p "JUMP TO LATEST" at bounding box center [537, 358] width 41 height 6
click at [11, 171] on div at bounding box center [15, 171] width 15 height 15
click at [15, 197] on div at bounding box center [15, 190] width 15 height 15
click at [15, 170] on div at bounding box center [15, 172] width 8 height 8
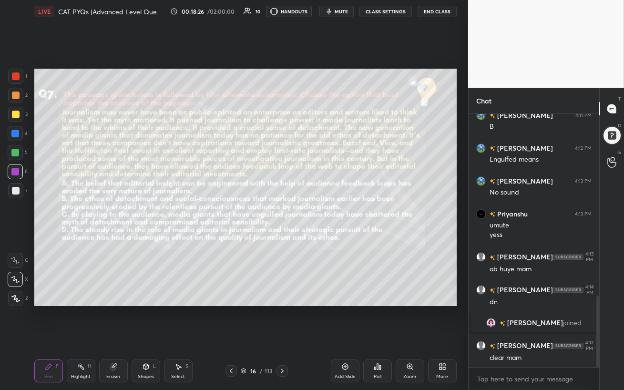
click at [284, 337] on icon at bounding box center [283, 371] width 8 height 8
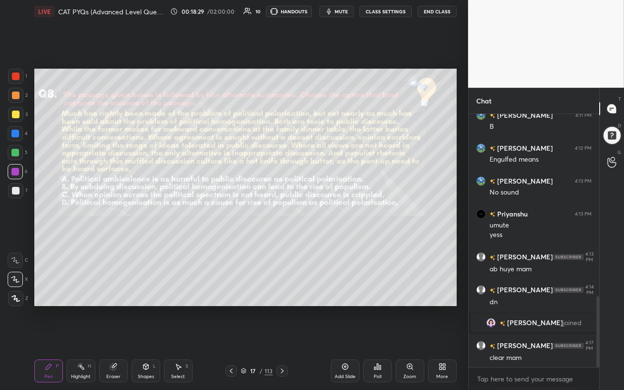
click at [15, 148] on div at bounding box center [15, 152] width 15 height 15
click at [342, 12] on span "mute" at bounding box center [341, 11] width 13 height 7
click at [17, 94] on div at bounding box center [16, 96] width 8 height 8
click at [15, 132] on div at bounding box center [15, 134] width 8 height 8
click at [341, 11] on span "unmute" at bounding box center [340, 11] width 21 height 7
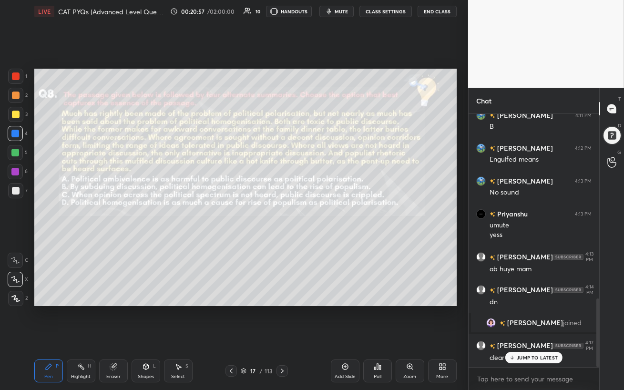
scroll to position [682, 0]
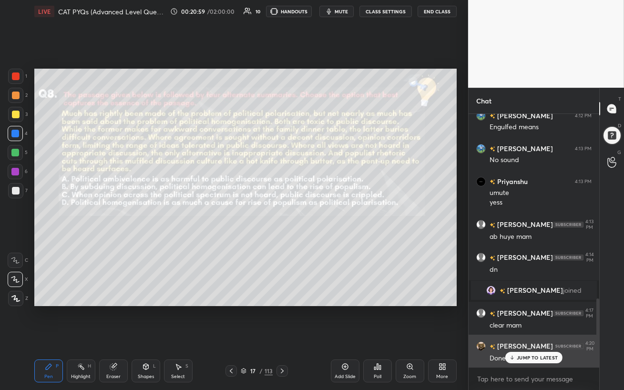
click at [516, 337] on div "JUMP TO LATEST" at bounding box center [534, 357] width 57 height 11
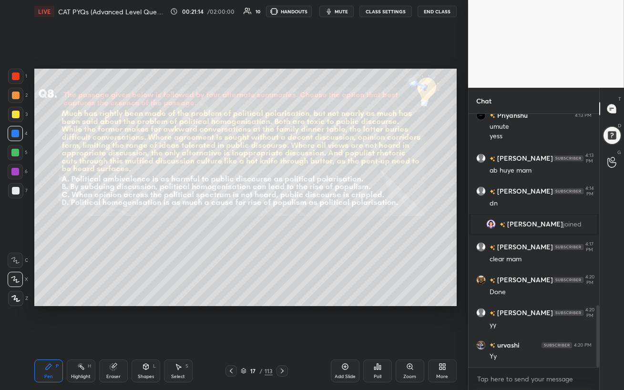
scroll to position [782, 0]
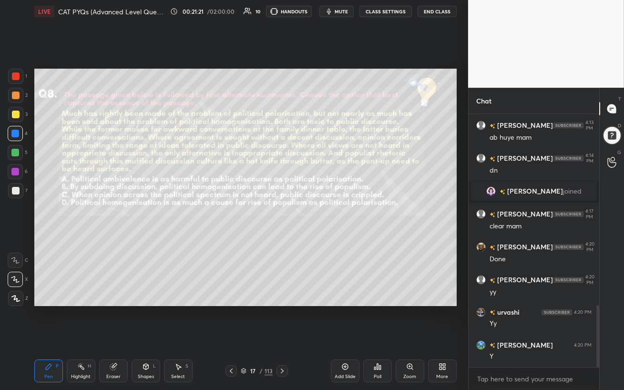
click at [376, 337] on div "Poll" at bounding box center [377, 371] width 29 height 23
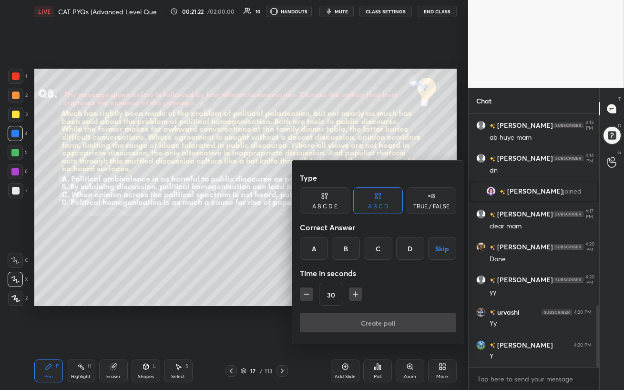
click at [345, 248] on div "B" at bounding box center [346, 248] width 28 height 23
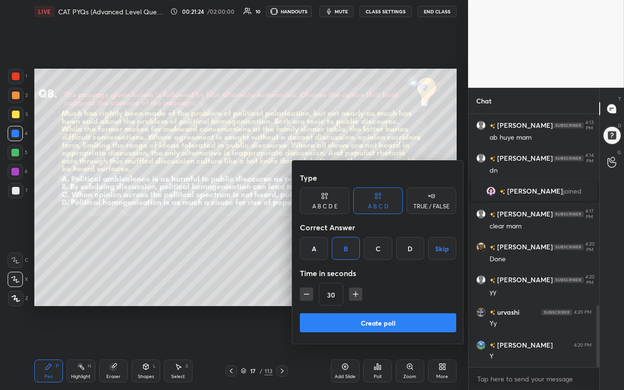
click at [391, 328] on button "Create poll" at bounding box center [378, 322] width 156 height 19
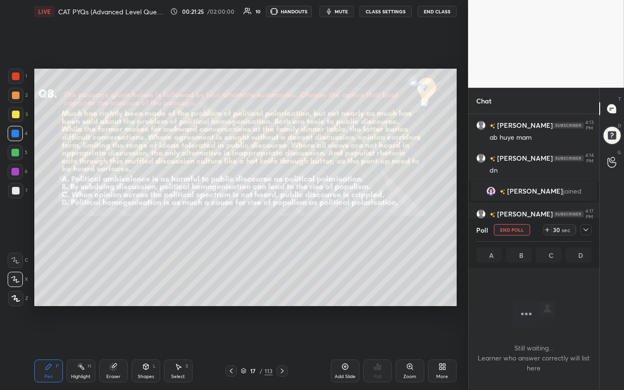
scroll to position [3, 3]
click at [343, 9] on span "mute" at bounding box center [341, 11] width 13 height 7
click at [339, 12] on span "unmute" at bounding box center [340, 11] width 21 height 7
click at [588, 228] on icon at bounding box center [586, 229] width 5 height 3
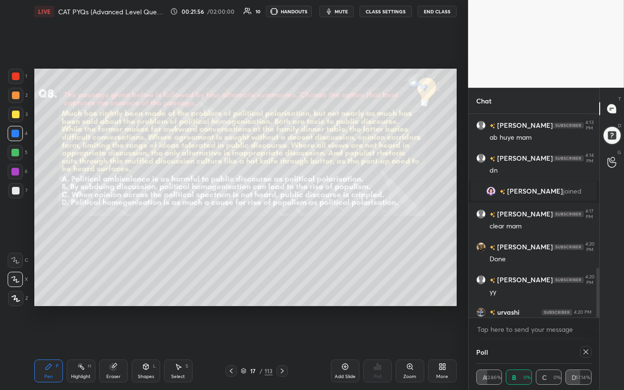
click at [587, 337] on icon at bounding box center [586, 352] width 5 height 5
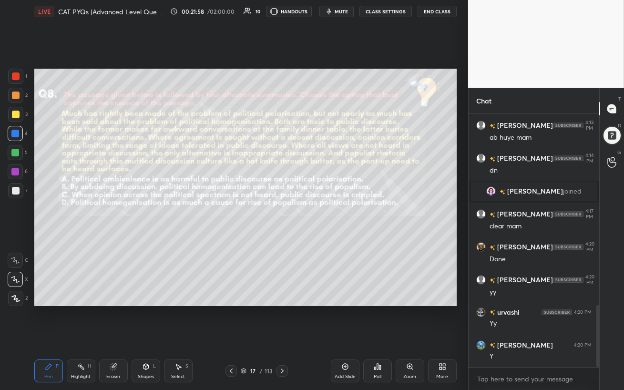
scroll to position [171, 128]
click at [14, 173] on div at bounding box center [15, 172] width 8 height 8
click at [19, 99] on div at bounding box center [15, 95] width 15 height 15
drag, startPoint x: 14, startPoint y: 257, endPoint x: 13, endPoint y: 250, distance: 6.2
click at [14, 258] on div at bounding box center [15, 260] width 15 height 15
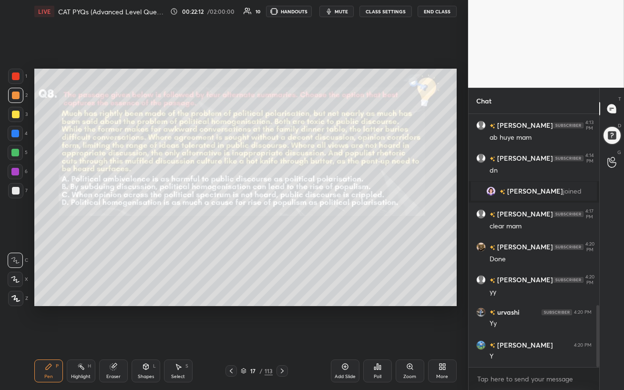
click at [13, 134] on div at bounding box center [15, 134] width 8 height 8
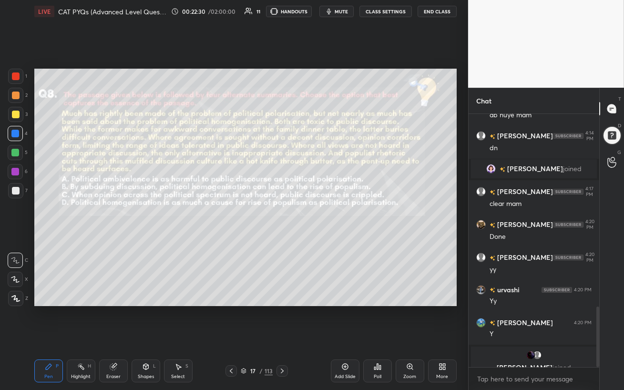
scroll to position [816, 0]
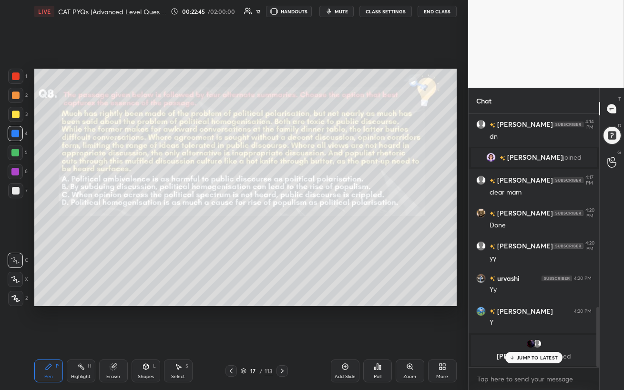
click at [542, 337] on p "JUMP TO LATEST" at bounding box center [537, 358] width 41 height 6
drag, startPoint x: 13, startPoint y: 155, endPoint x: 33, endPoint y: 151, distance: 20.3
click at [13, 155] on div at bounding box center [15, 153] width 8 height 8
click at [13, 132] on div at bounding box center [15, 134] width 8 height 8
click at [13, 153] on div at bounding box center [15, 153] width 8 height 8
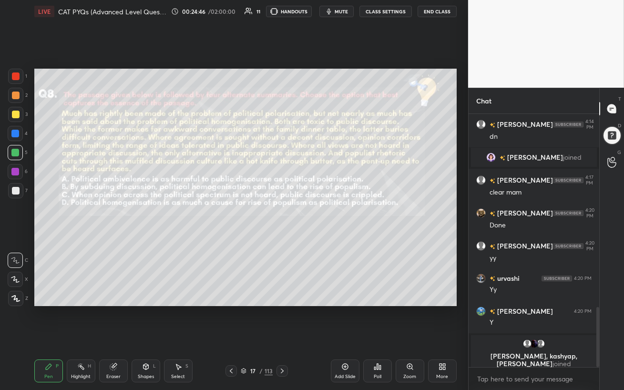
click at [9, 148] on div at bounding box center [15, 152] width 15 height 15
click at [124, 337] on div "Eraser" at bounding box center [113, 371] width 29 height 23
click at [55, 337] on div "Pen P" at bounding box center [48, 371] width 29 height 23
click at [12, 152] on div at bounding box center [15, 153] width 8 height 8
drag, startPoint x: 13, startPoint y: 173, endPoint x: 28, endPoint y: 160, distance: 19.3
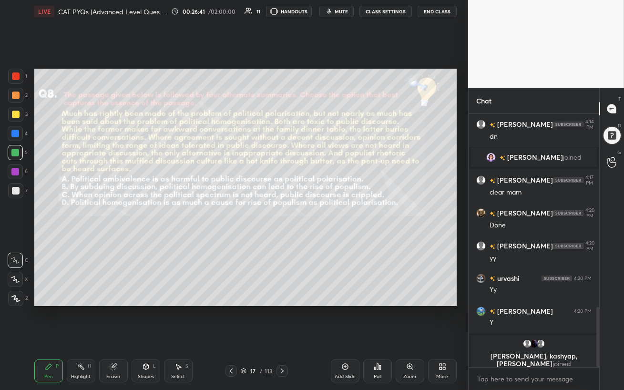
click at [12, 173] on div at bounding box center [15, 172] width 8 height 8
click at [331, 10] on icon "button" at bounding box center [329, 12] width 8 height 8
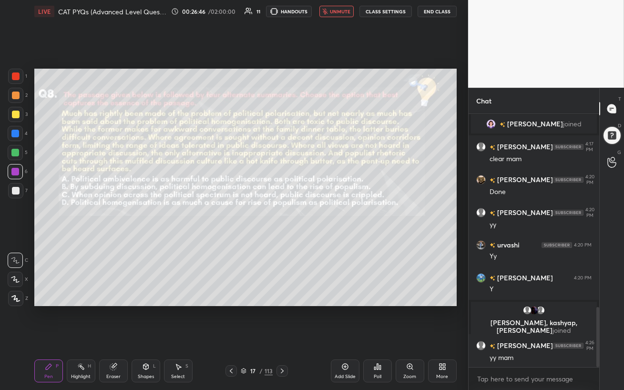
scroll to position [815, 0]
click at [336, 10] on span "unmute" at bounding box center [340, 11] width 21 height 7
click at [15, 155] on div at bounding box center [15, 153] width 8 height 8
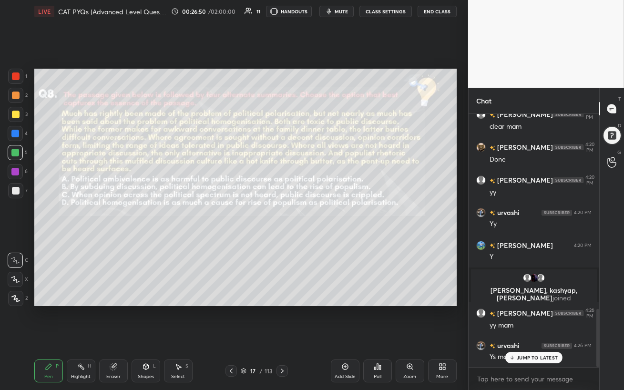
click at [533, 337] on p "JUMP TO LATEST" at bounding box center [537, 358] width 41 height 6
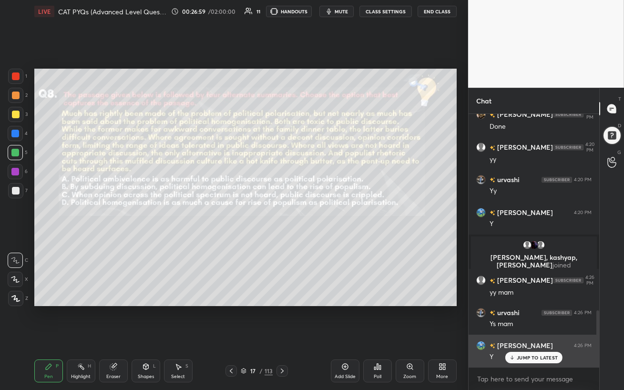
click at [549, 337] on div "JUMP TO LATEST" at bounding box center [534, 357] width 57 height 11
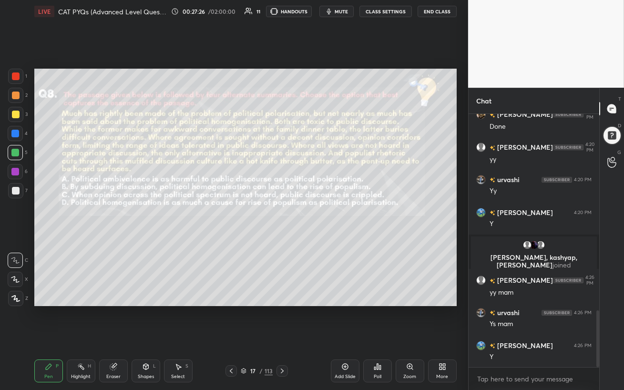
drag, startPoint x: 15, startPoint y: 174, endPoint x: 16, endPoint y: 194, distance: 20.0
click at [15, 176] on div at bounding box center [15, 171] width 15 height 15
drag, startPoint x: 14, startPoint y: 277, endPoint x: 31, endPoint y: 271, distance: 17.8
click at [13, 278] on icon at bounding box center [15, 279] width 9 height 7
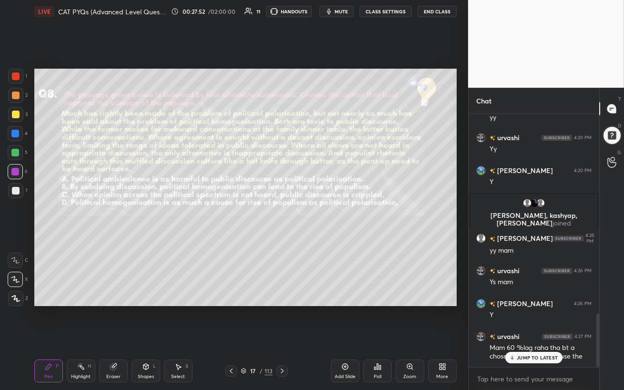
scroll to position [944, 0]
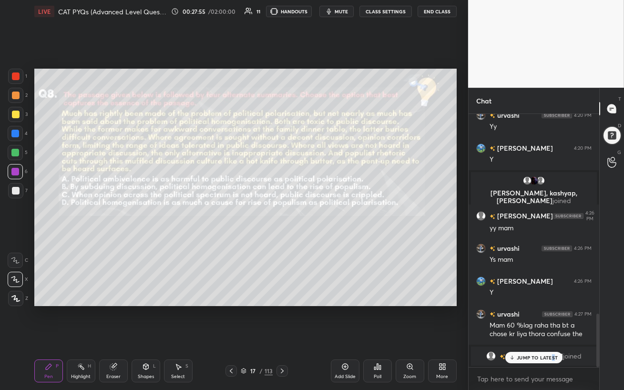
click at [553, 337] on p "JUMP TO LATEST" at bounding box center [537, 358] width 41 height 6
click at [18, 194] on div at bounding box center [15, 190] width 15 height 15
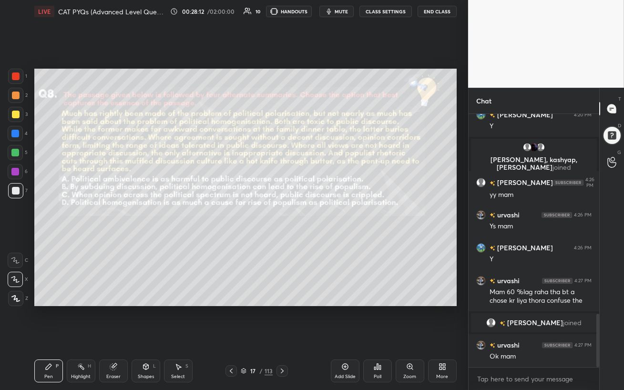
scroll to position [944, 0]
drag, startPoint x: 14, startPoint y: 171, endPoint x: 21, endPoint y: 182, distance: 12.7
click at [15, 171] on div at bounding box center [15, 172] width 8 height 8
click at [13, 148] on div at bounding box center [15, 152] width 15 height 15
click at [336, 12] on span "mute" at bounding box center [341, 11] width 13 height 7
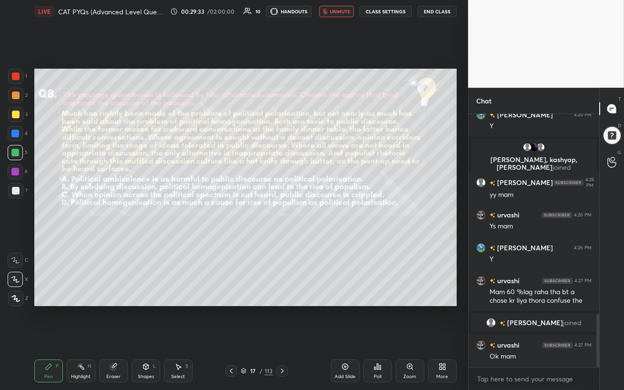
click at [336, 12] on span "unmute" at bounding box center [340, 11] width 21 height 7
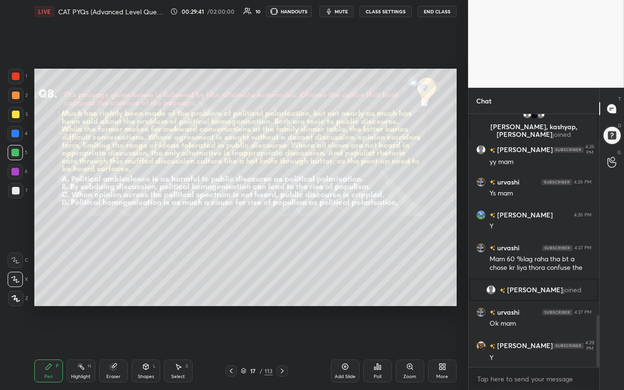
click at [342, 15] on button "mute" at bounding box center [337, 11] width 34 height 11
drag, startPoint x: 338, startPoint y: 13, endPoint x: 337, endPoint y: 19, distance: 5.4
click at [338, 13] on span "unmute" at bounding box center [340, 11] width 21 height 7
click at [283, 337] on icon at bounding box center [283, 371] width 8 height 8
click at [14, 136] on div at bounding box center [15, 134] width 8 height 8
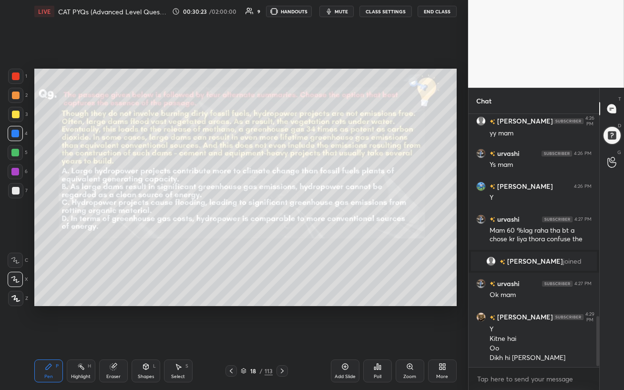
scroll to position [1038, 0]
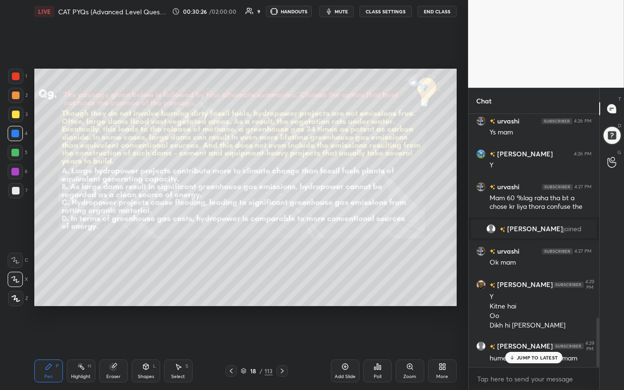
click at [528, 337] on p "JUMP TO LATEST" at bounding box center [537, 358] width 41 height 6
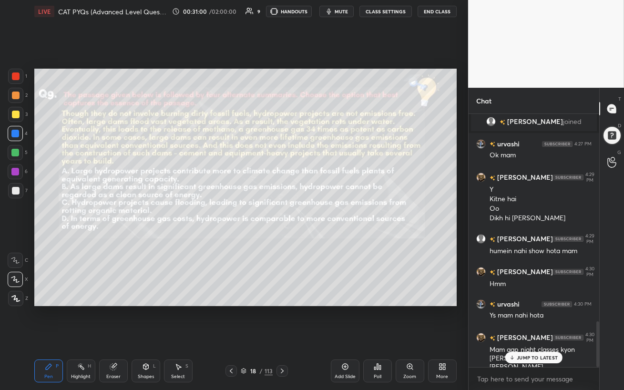
scroll to position [1155, 0]
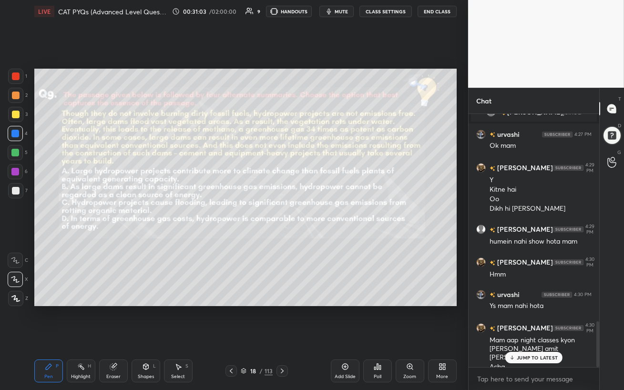
click at [546, 337] on p "JUMP TO LATEST" at bounding box center [537, 358] width 41 height 6
click at [16, 95] on div at bounding box center [16, 96] width 8 height 8
click at [343, 12] on span "mute" at bounding box center [341, 11] width 13 height 7
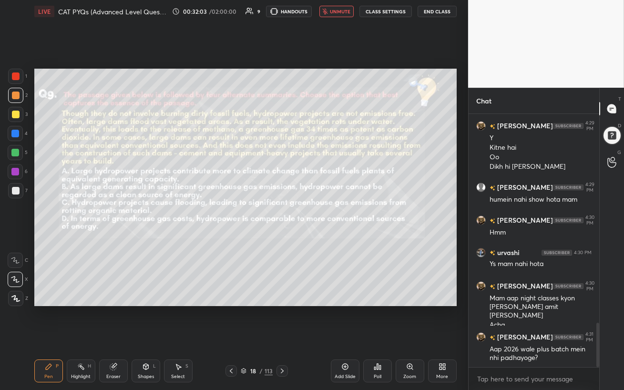
scroll to position [1219, 0]
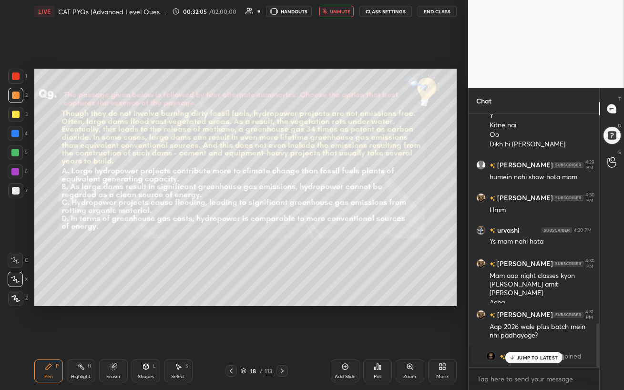
drag, startPoint x: 344, startPoint y: 333, endPoint x: 345, endPoint y: 10, distance: 323.4
click at [344, 10] on span "unmute" at bounding box center [340, 11] width 21 height 7
click at [522, 337] on p "JUMP TO LATEST" at bounding box center [537, 358] width 41 height 6
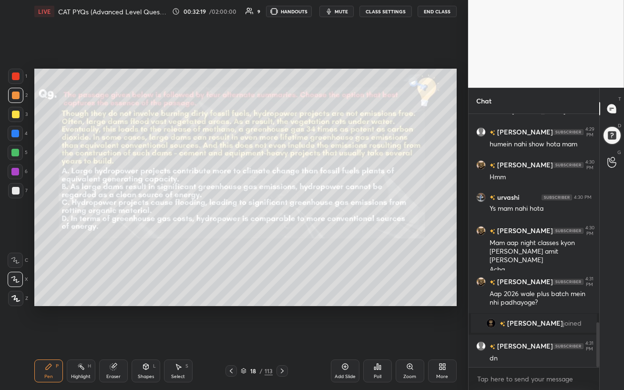
scroll to position [1204, 0]
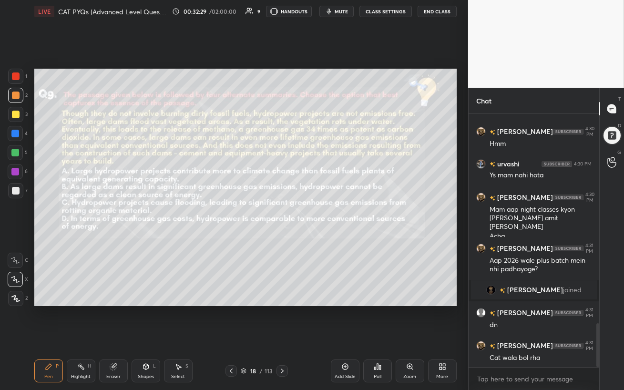
click at [115, 337] on div "Eraser" at bounding box center [113, 376] width 14 height 5
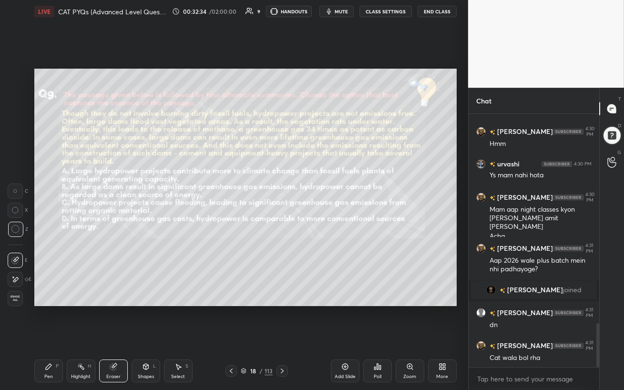
click at [43, 337] on div "Pen P" at bounding box center [48, 371] width 29 height 23
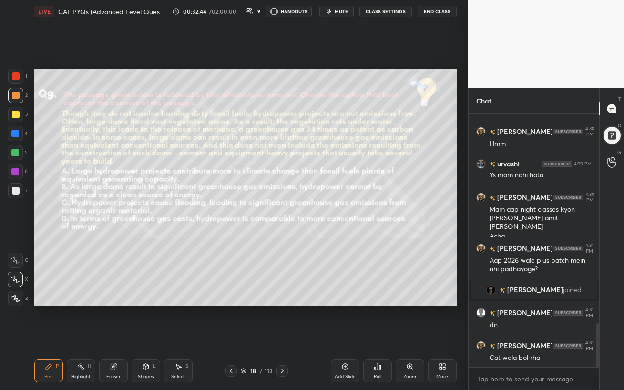
scroll to position [1245, 0]
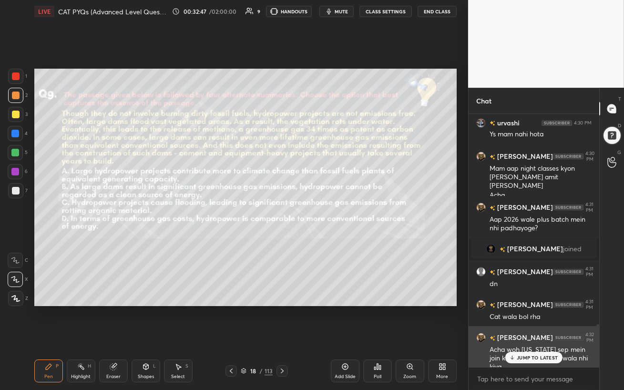
drag, startPoint x: 521, startPoint y: 359, endPoint x: 517, endPoint y: 367, distance: 8.3
click at [521, 337] on p "JUMP TO LATEST" at bounding box center [537, 358] width 41 height 6
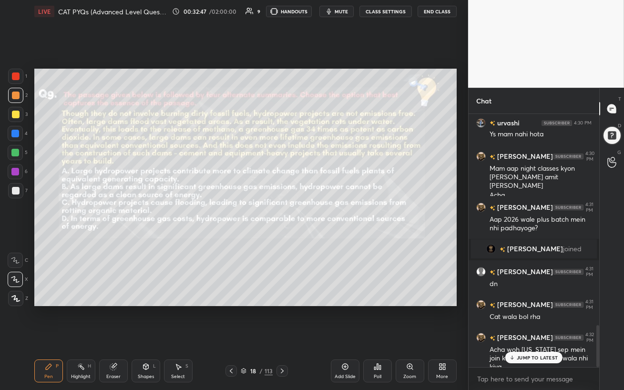
scroll to position [1278, 0]
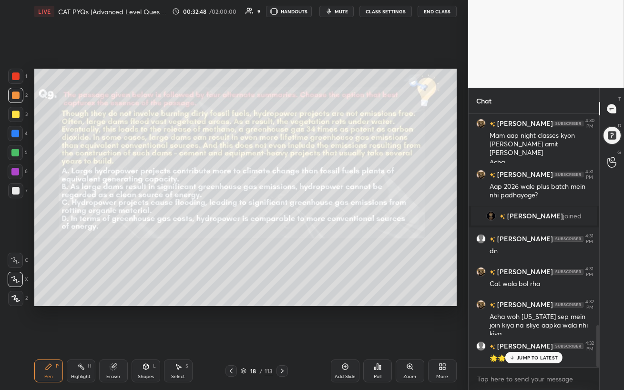
click at [538, 337] on p "JUMP TO LATEST" at bounding box center [537, 358] width 41 height 6
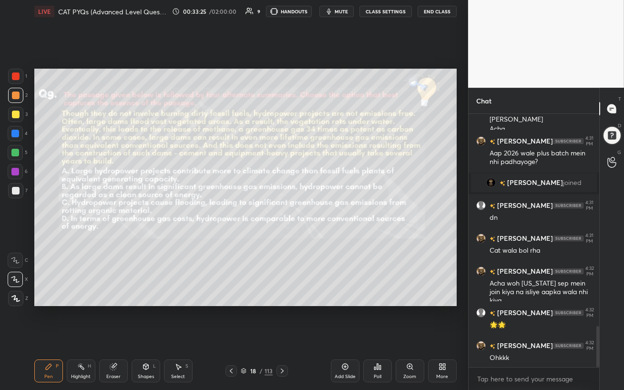
click at [344, 12] on span "mute" at bounding box center [341, 11] width 13 height 7
click at [343, 12] on span "unmute" at bounding box center [340, 11] width 21 height 7
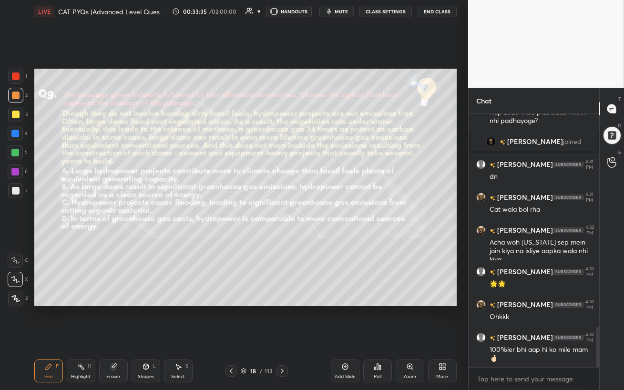
click at [13, 172] on div at bounding box center [15, 172] width 8 height 8
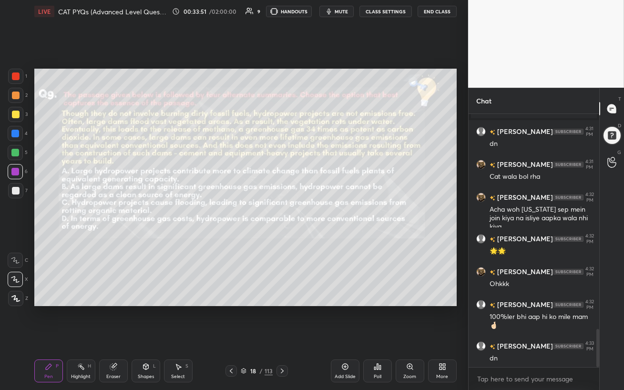
scroll to position [1419, 0]
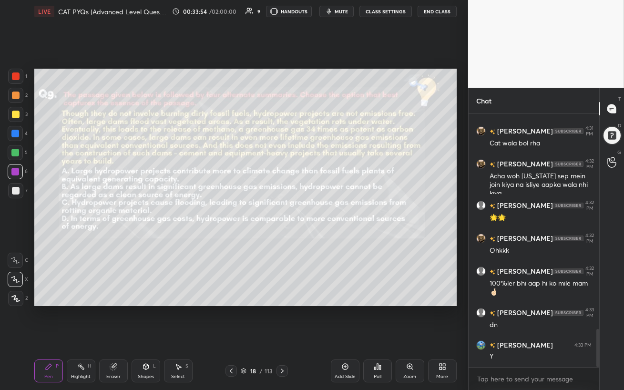
drag, startPoint x: 14, startPoint y: 131, endPoint x: 25, endPoint y: 133, distance: 11.5
click at [14, 131] on div at bounding box center [15, 134] width 8 height 8
click at [14, 133] on div at bounding box center [15, 134] width 8 height 8
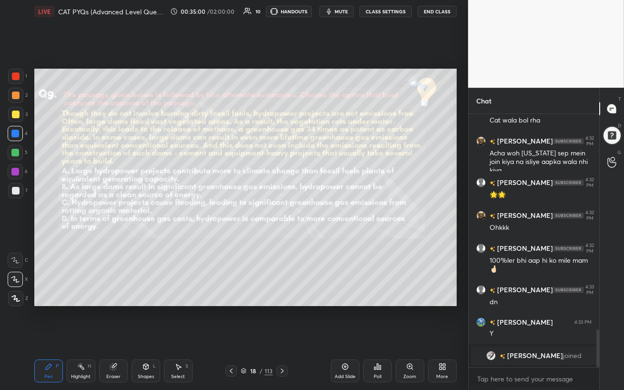
drag, startPoint x: 16, startPoint y: 154, endPoint x: 28, endPoint y: 149, distance: 12.7
click at [16, 154] on div at bounding box center [15, 153] width 8 height 8
click at [13, 134] on div at bounding box center [15, 134] width 8 height 8
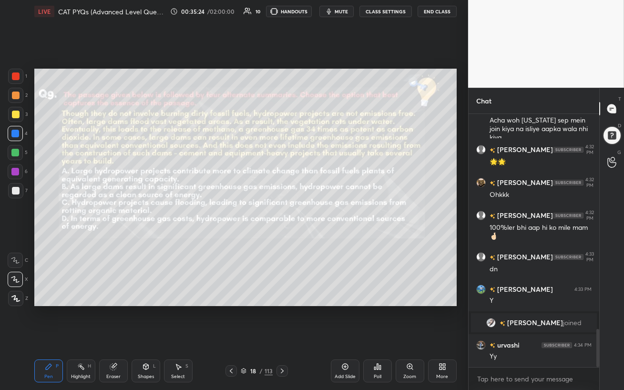
scroll to position [1437, 0]
click at [16, 155] on div at bounding box center [15, 153] width 8 height 8
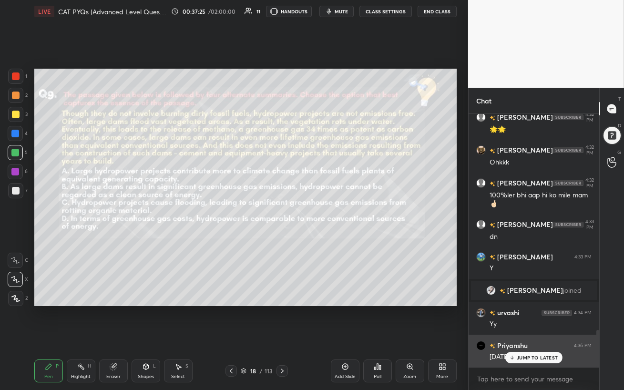
click at [527, 337] on p "JUMP TO LATEST" at bounding box center [537, 358] width 41 height 6
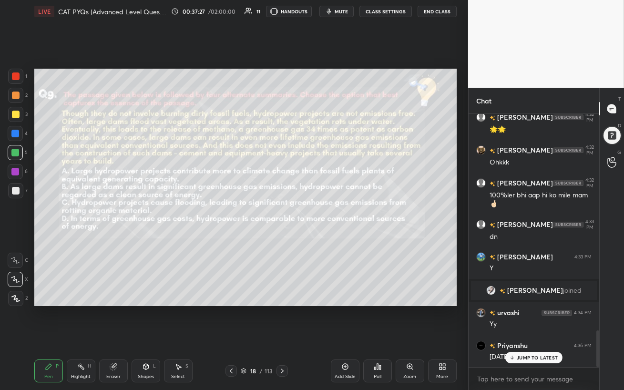
scroll to position [1502, 0]
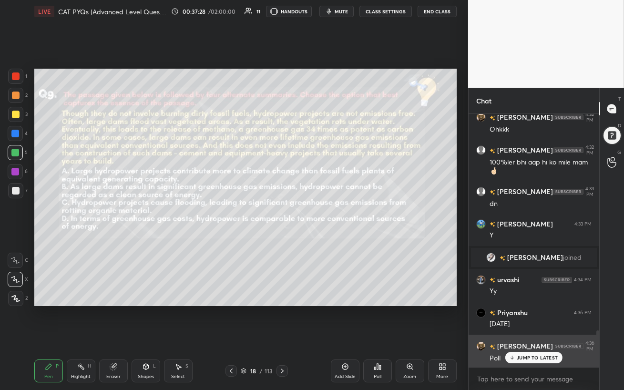
click at [518, 337] on p "JUMP TO LATEST" at bounding box center [537, 358] width 41 height 6
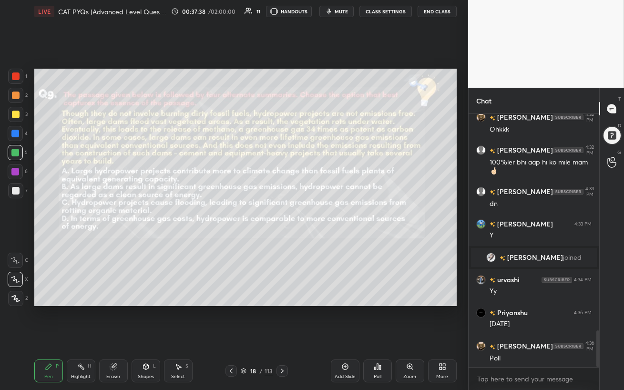
click at [114, 337] on div "Eraser" at bounding box center [113, 371] width 29 height 23
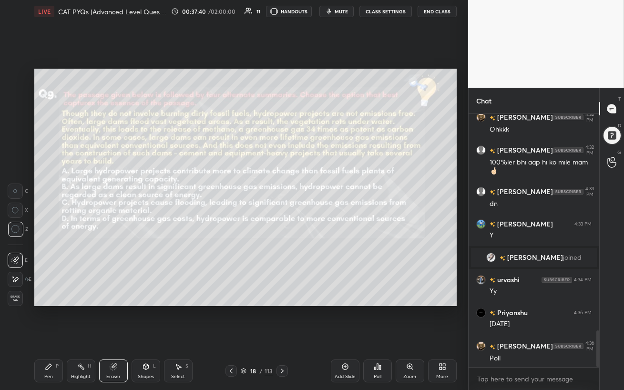
click at [52, 337] on icon at bounding box center [49, 367] width 8 height 8
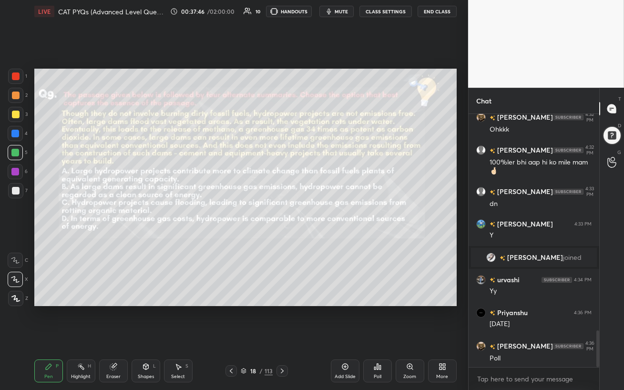
click at [343, 9] on span "mute" at bounding box center [341, 11] width 13 height 7
click at [342, 11] on span "unmute" at bounding box center [340, 11] width 21 height 7
click at [13, 171] on div at bounding box center [15, 172] width 8 height 8
click at [11, 135] on div at bounding box center [15, 134] width 8 height 8
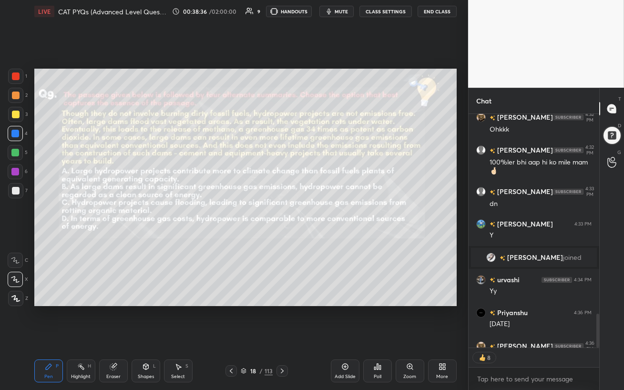
click at [376, 337] on div "Poll" at bounding box center [378, 376] width 8 height 5
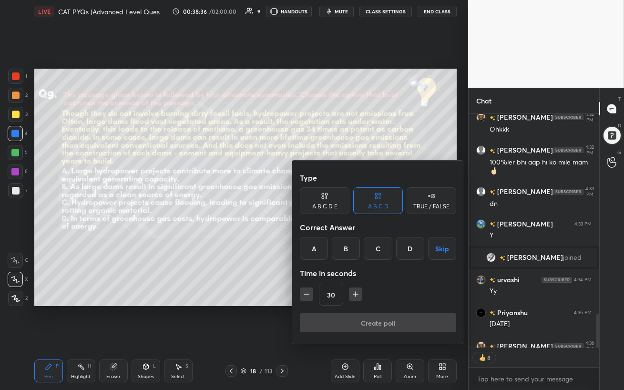
drag, startPoint x: 343, startPoint y: 245, endPoint x: 343, endPoint y: 257, distance: 11.9
click at [343, 245] on div "B" at bounding box center [346, 248] width 28 height 23
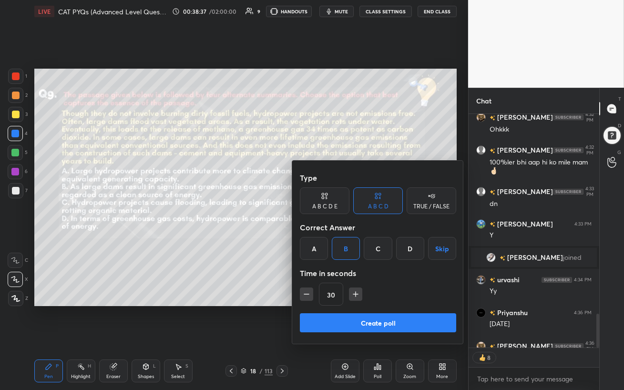
click at [357, 322] on button "Create poll" at bounding box center [378, 322] width 156 height 19
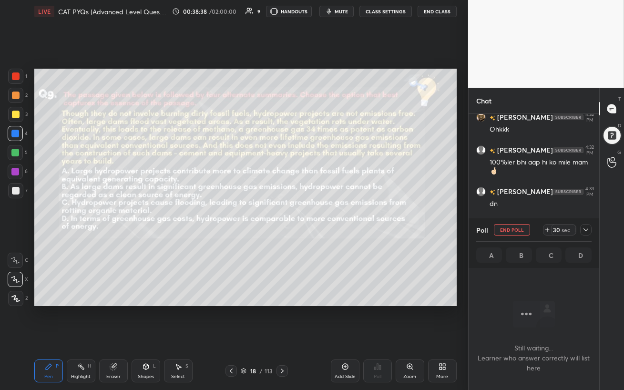
scroll to position [3, 3]
click at [346, 10] on span "mute" at bounding box center [341, 11] width 13 height 7
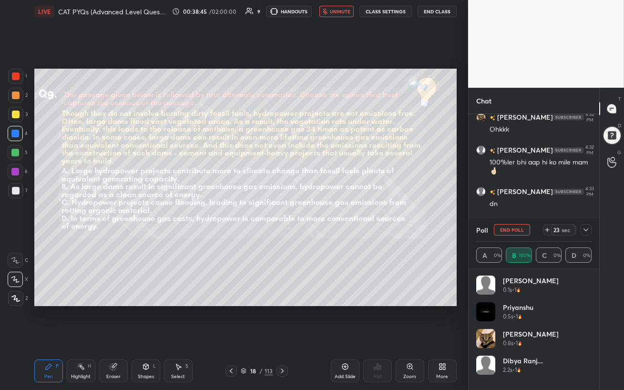
scroll to position [1552, 0]
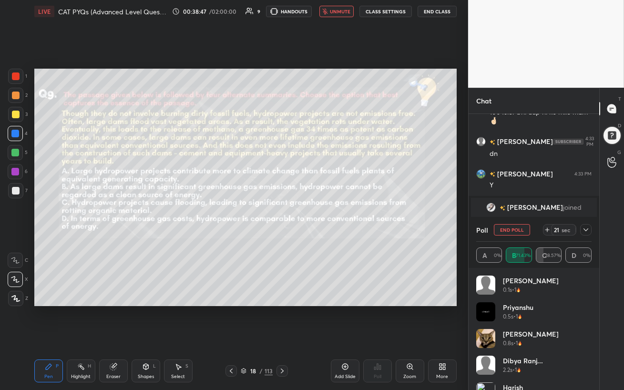
click at [345, 10] on span "unmute" at bounding box center [340, 11] width 21 height 7
click at [16, 92] on div at bounding box center [16, 96] width 8 height 8
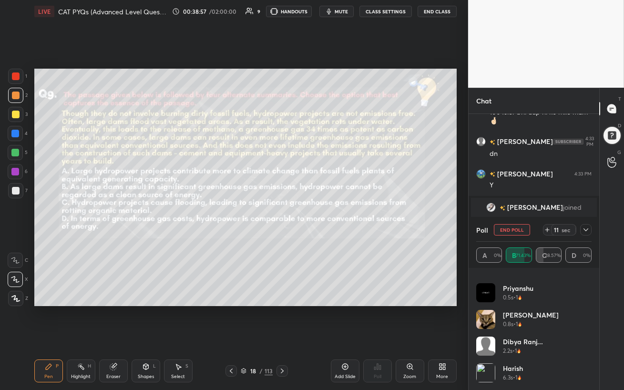
click at [585, 232] on icon at bounding box center [586, 230] width 8 height 8
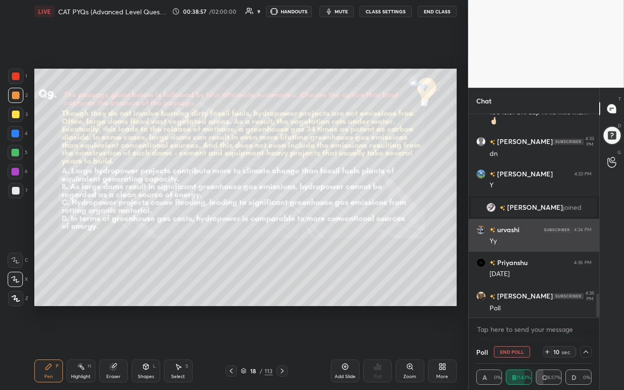
scroll to position [0, 0]
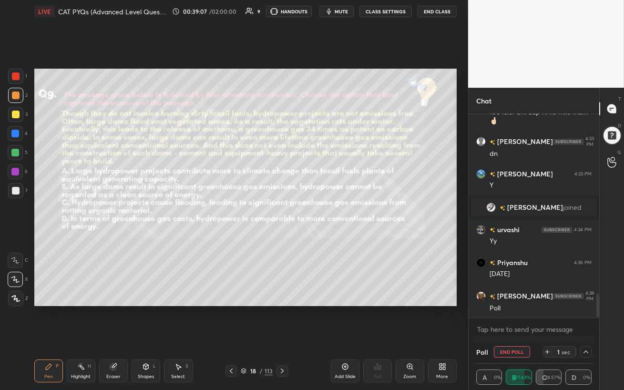
click at [511, 337] on button "End Poll" at bounding box center [512, 351] width 36 height 11
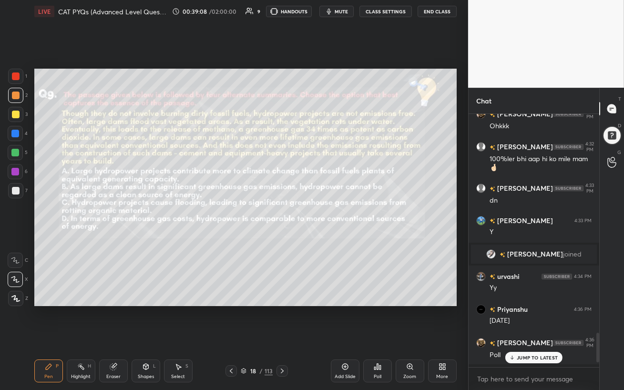
scroll to position [3, 3]
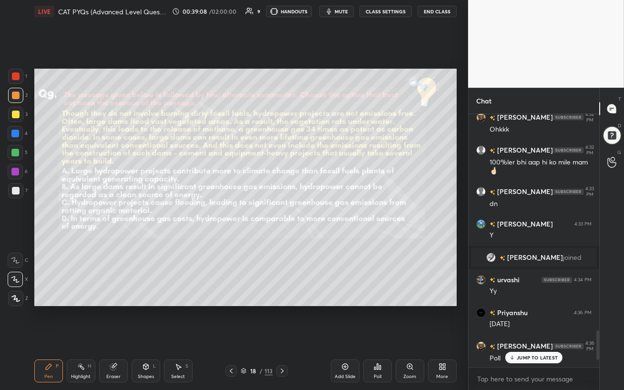
click at [518, 337] on div "JUMP TO LATEST" at bounding box center [534, 357] width 57 height 11
click at [15, 170] on div at bounding box center [15, 172] width 8 height 8
drag, startPoint x: 10, startPoint y: 159, endPoint x: 30, endPoint y: 163, distance: 20.5
click at [10, 159] on div at bounding box center [15, 152] width 15 height 15
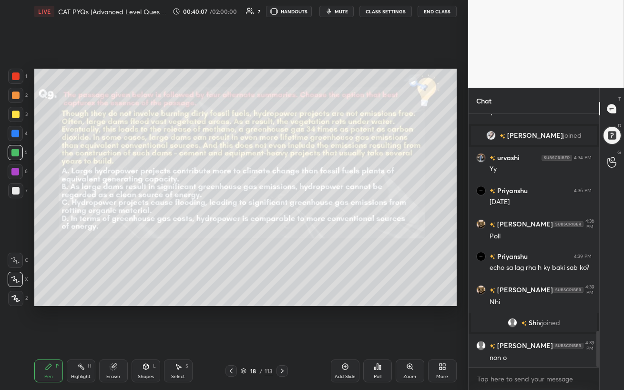
scroll to position [1516, 0]
click at [14, 138] on div at bounding box center [15, 133] width 15 height 15
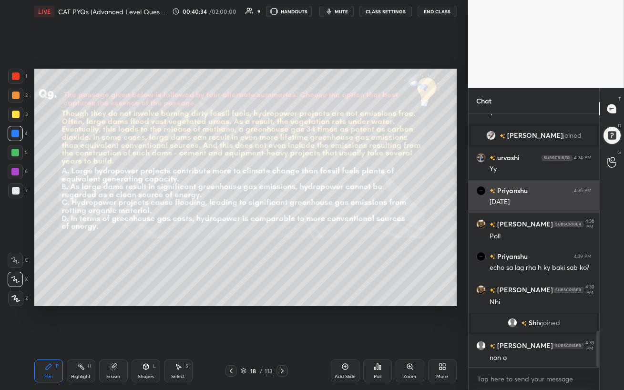
click at [463, 195] on div "1 2 3 4 5 6 7 C X Z C X Z E E Erase all H H LIVE CAT PYQs (Advanced Level Quest…" at bounding box center [234, 195] width 468 height 390
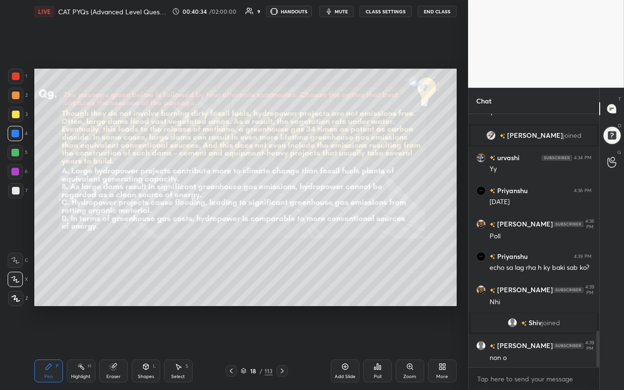
click at [446, 211] on div "1 2 3 4 5 6 7 C X Z C X Z E E Erase all H H LIVE CAT PYQs (Advanced Level Quest…" at bounding box center [234, 195] width 468 height 390
drag, startPoint x: 462, startPoint y: 208, endPoint x: 460, endPoint y: 197, distance: 11.1
click at [458, 196] on div "Setting up your live class Poll for secs No correct answer Start poll" at bounding box center [246, 187] width 430 height 329
click at [461, 197] on div "1 2 3 4 5 6 7 C X Z C X Z E E Erase all H H LIVE CAT PYQs (Advanced Level Quest…" at bounding box center [234, 195] width 468 height 390
click at [462, 189] on div "1 2 3 4 5 6 7 C X Z C X Z E E Erase all H H LIVE CAT PYQs (Advanced Level Quest…" at bounding box center [234, 195] width 468 height 390
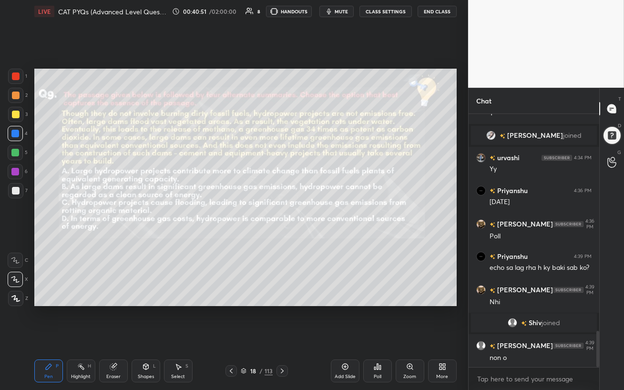
scroll to position [1548, 0]
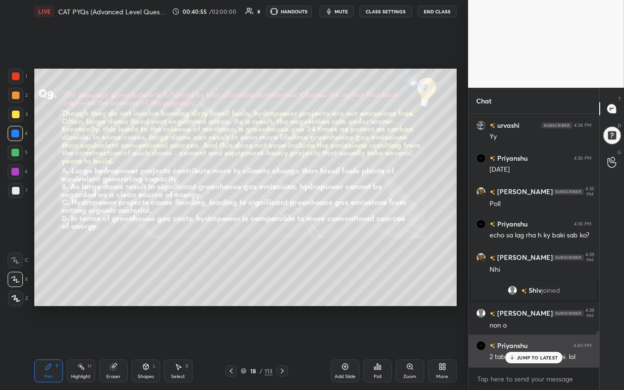
click at [522, 337] on p "JUMP TO LATEST" at bounding box center [537, 358] width 41 height 6
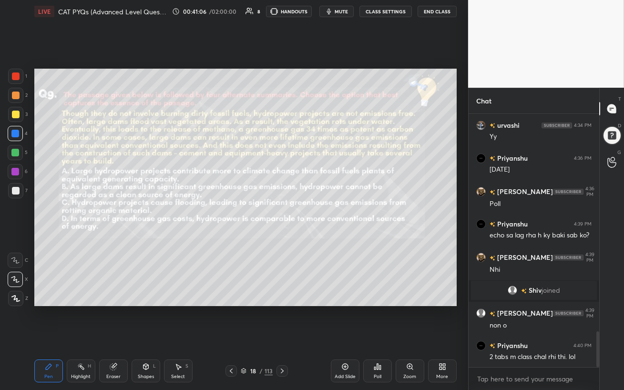
click at [16, 300] on icon at bounding box center [15, 298] width 9 height 7
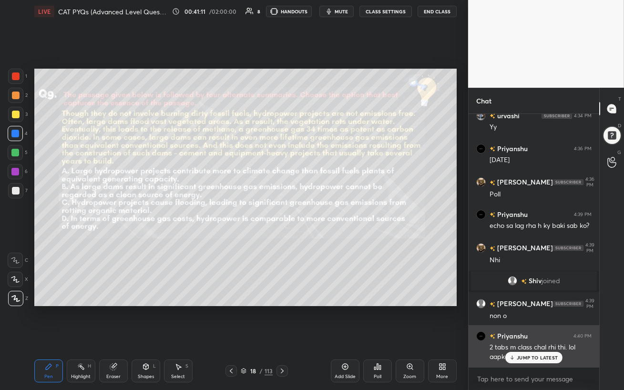
click at [512, 337] on icon at bounding box center [512, 358] width 6 height 6
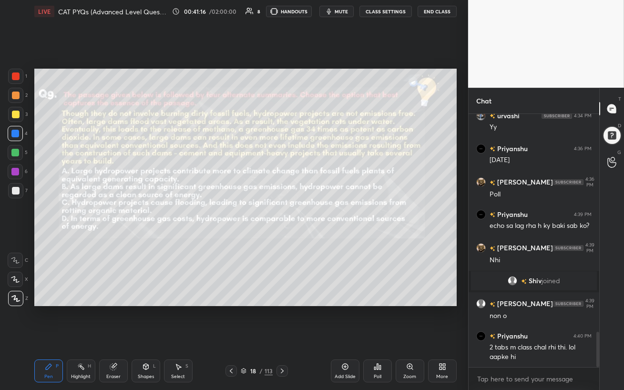
click at [285, 337] on icon at bounding box center [283, 371] width 8 height 8
click at [17, 151] on div at bounding box center [15, 153] width 8 height 8
drag, startPoint x: 340, startPoint y: 333, endPoint x: 340, endPoint y: 9, distance: 324.3
click at [340, 9] on span "mute" at bounding box center [341, 11] width 13 height 7
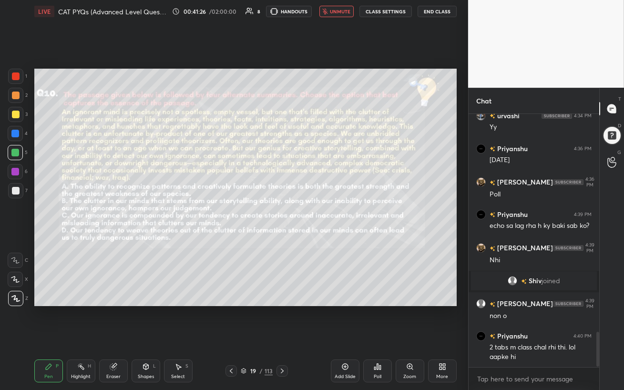
scroll to position [1591, 0]
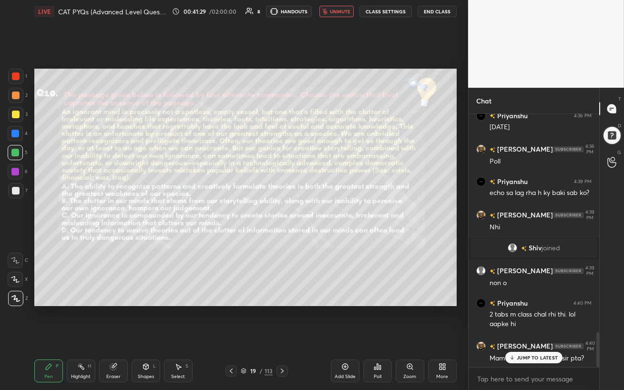
click at [535, 337] on p "JUMP TO LATEST" at bounding box center [537, 358] width 41 height 6
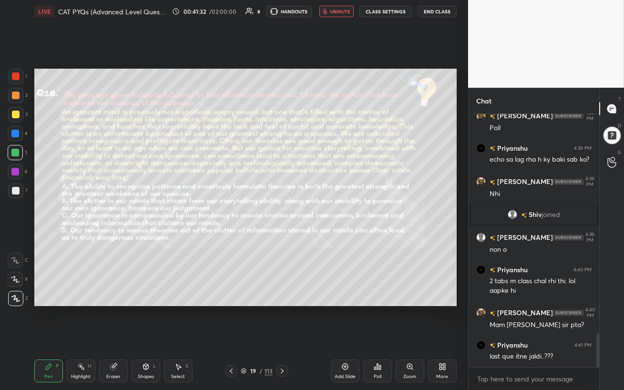
click at [341, 10] on span "unmute" at bounding box center [340, 11] width 21 height 7
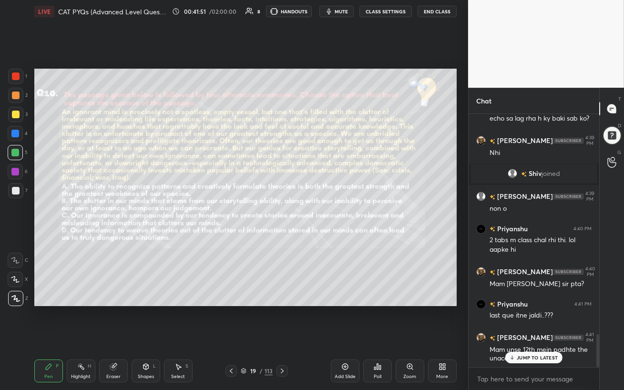
scroll to position [1698, 0]
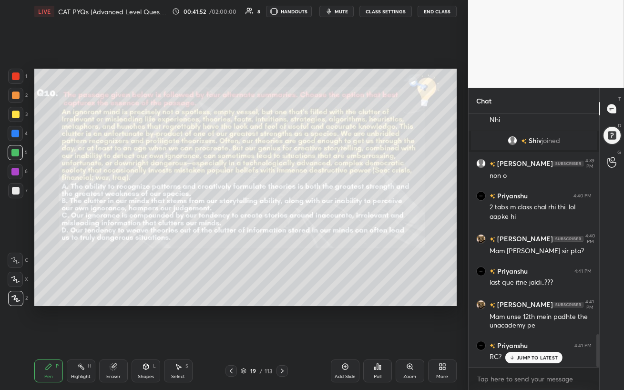
click at [536, 337] on div "JUMP TO LATEST" at bounding box center [534, 357] width 57 height 11
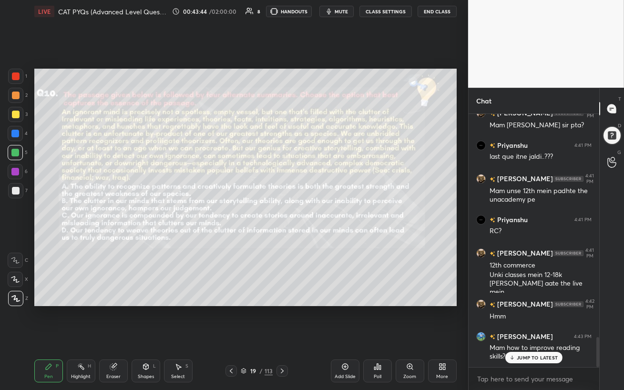
scroll to position [1865, 0]
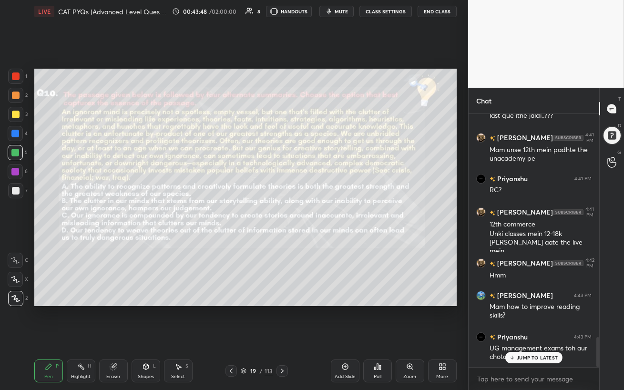
click at [551, 337] on p "JUMP TO LATEST" at bounding box center [537, 358] width 41 height 6
click at [13, 114] on div at bounding box center [16, 115] width 8 height 8
click at [15, 100] on div at bounding box center [15, 95] width 15 height 15
click at [11, 177] on div at bounding box center [15, 171] width 15 height 15
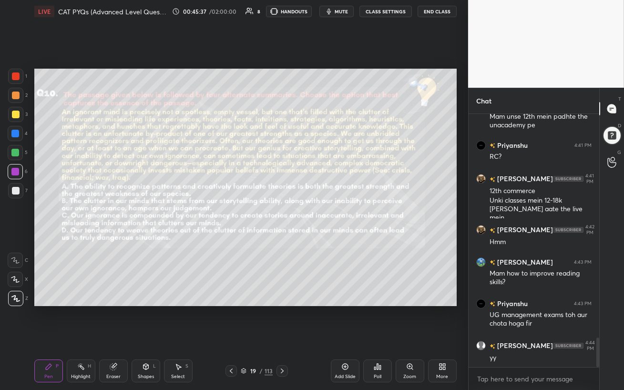
scroll to position [1931, 0]
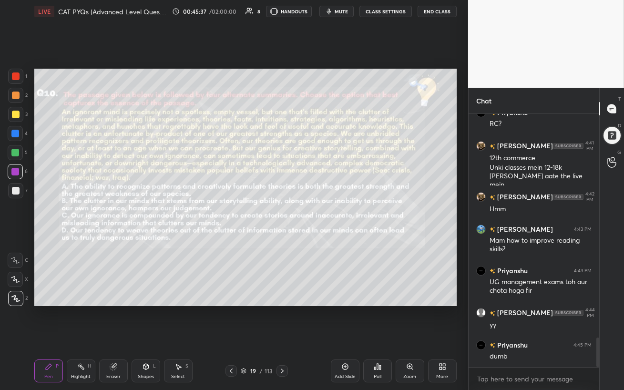
drag, startPoint x: 10, startPoint y: 134, endPoint x: 15, endPoint y: 133, distance: 4.8
click at [10, 134] on div at bounding box center [15, 133] width 15 height 15
click at [18, 173] on div at bounding box center [15, 172] width 8 height 8
click at [15, 152] on div at bounding box center [15, 153] width 8 height 8
click at [14, 136] on div at bounding box center [15, 134] width 8 height 8
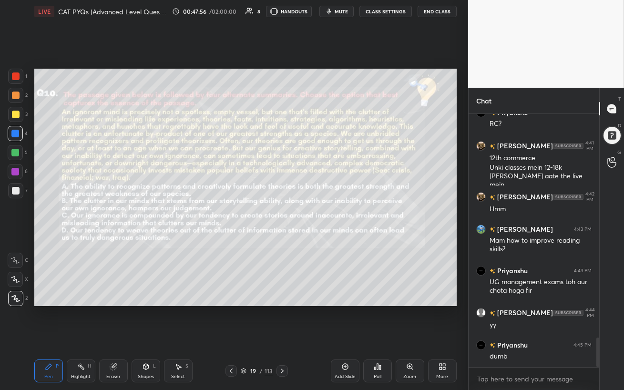
click at [14, 140] on div at bounding box center [15, 133] width 15 height 15
click at [15, 169] on div at bounding box center [15, 172] width 8 height 8
click at [18, 155] on div at bounding box center [15, 153] width 8 height 8
click at [111, 337] on div "Eraser" at bounding box center [113, 371] width 29 height 23
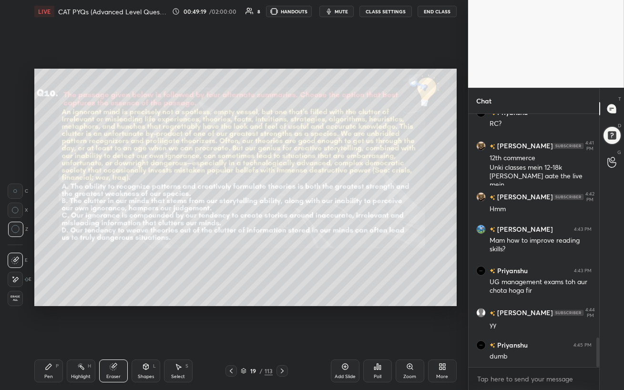
click at [46, 337] on div "Pen P" at bounding box center [48, 371] width 29 height 23
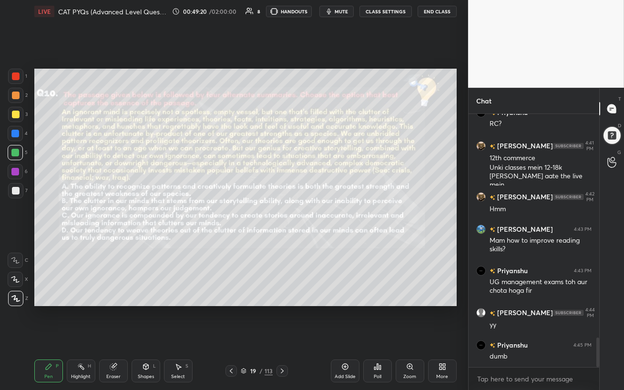
drag, startPoint x: 13, startPoint y: 139, endPoint x: 20, endPoint y: 144, distance: 8.6
click at [13, 139] on div at bounding box center [15, 133] width 15 height 15
click at [15, 174] on div at bounding box center [15, 172] width 8 height 8
drag, startPoint x: 15, startPoint y: 152, endPoint x: 27, endPoint y: 150, distance: 12.5
click at [14, 151] on div at bounding box center [15, 153] width 8 height 8
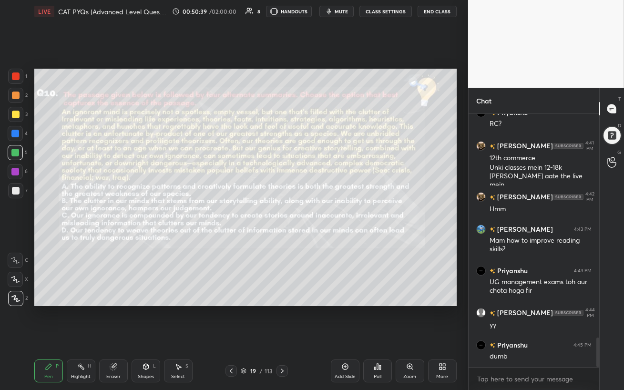
click at [13, 135] on div at bounding box center [15, 134] width 8 height 8
click at [343, 11] on span "mute" at bounding box center [341, 11] width 13 height 7
drag, startPoint x: 342, startPoint y: 334, endPoint x: 344, endPoint y: 9, distance: 325.3
click at [342, 10] on span "unmute" at bounding box center [340, 11] width 21 height 7
click at [116, 337] on div "Eraser" at bounding box center [113, 376] width 14 height 5
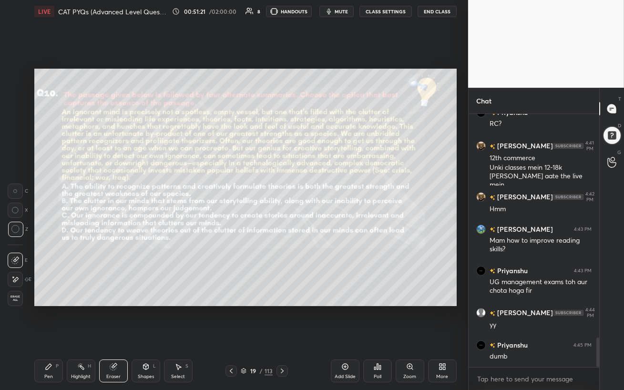
click at [346, 10] on span "mute" at bounding box center [341, 11] width 13 height 7
click at [346, 10] on span "unmute" at bounding box center [340, 11] width 21 height 7
click at [377, 337] on icon at bounding box center [377, 367] width 1 height 6
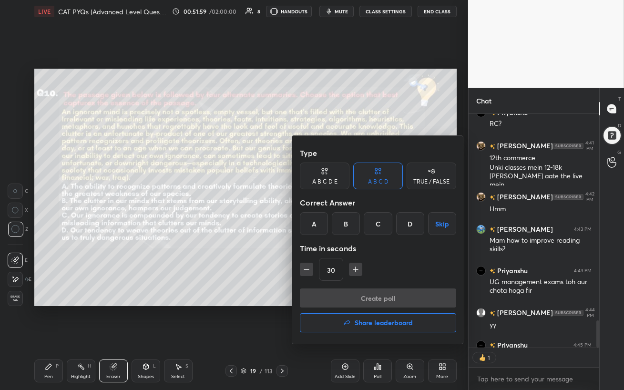
click at [346, 227] on div "B" at bounding box center [346, 223] width 28 height 23
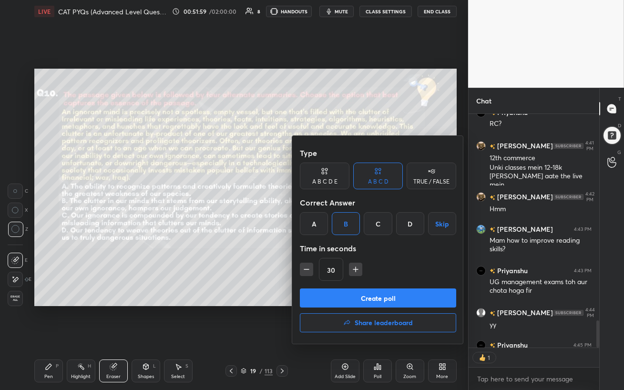
click at [368, 296] on button "Create poll" at bounding box center [378, 298] width 156 height 19
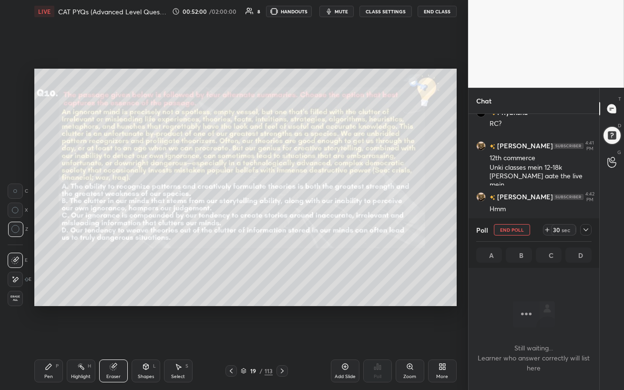
scroll to position [122, 128]
click at [340, 9] on span "mute" at bounding box center [341, 11] width 13 height 7
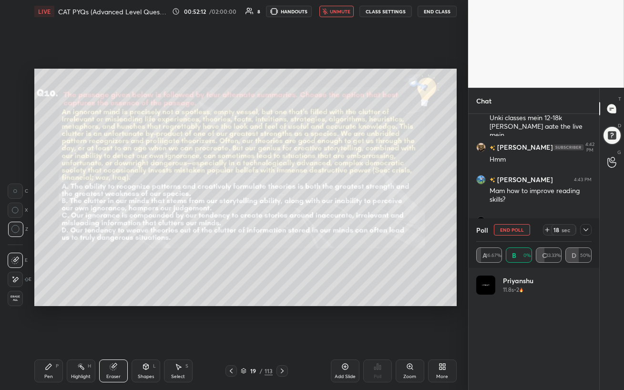
scroll to position [112, 113]
click at [338, 12] on span "unmute" at bounding box center [340, 11] width 21 height 7
click at [57, 337] on div "Pen P" at bounding box center [48, 371] width 29 height 23
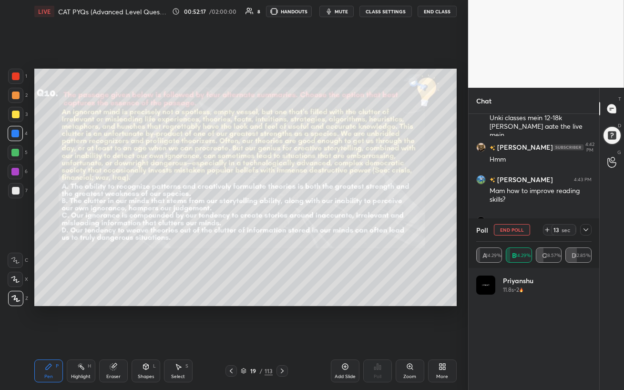
click at [15, 153] on div at bounding box center [15, 153] width 8 height 8
click at [582, 231] on icon at bounding box center [586, 230] width 8 height 8
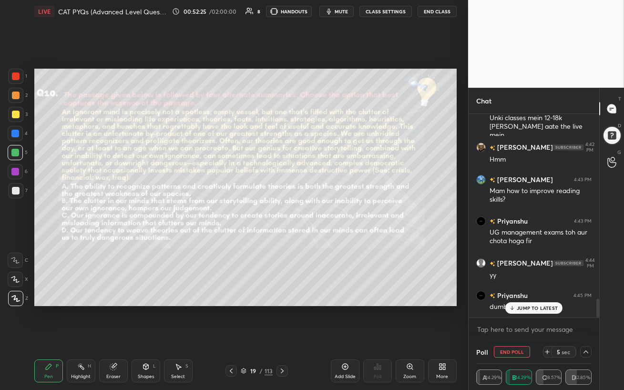
scroll to position [2013, 0]
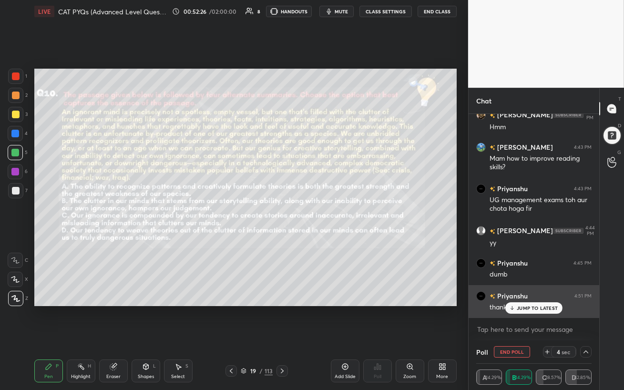
click at [518, 308] on p "JUMP TO LATEST" at bounding box center [537, 308] width 41 height 6
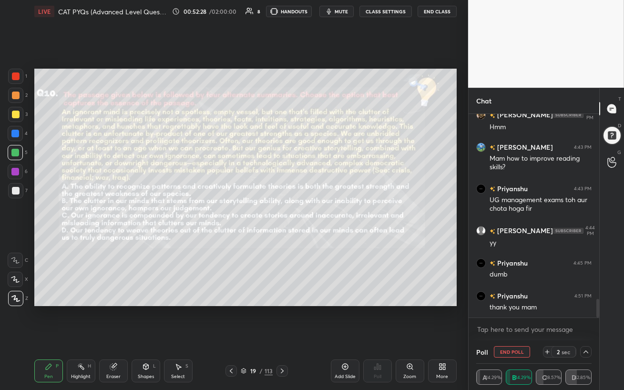
click at [588, 337] on icon at bounding box center [586, 352] width 5 height 3
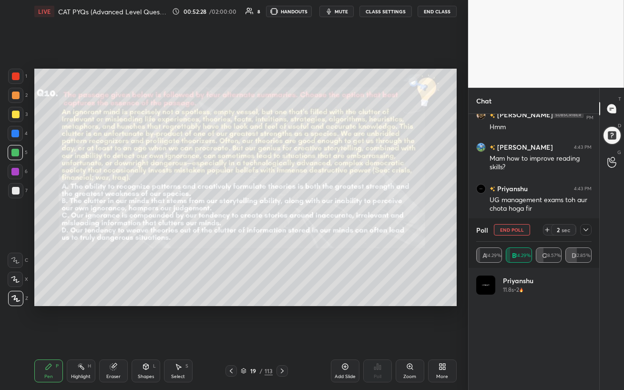
scroll to position [112, 113]
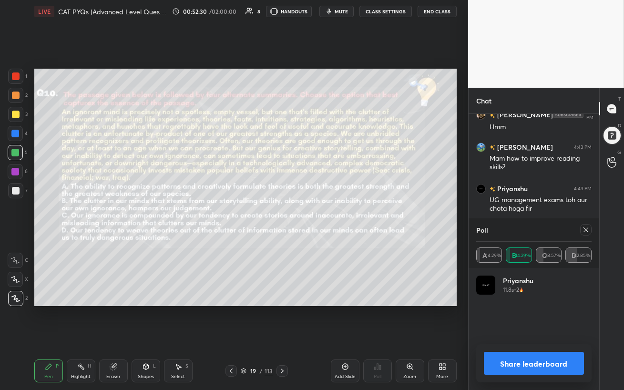
click at [588, 230] on icon at bounding box center [586, 230] width 8 height 8
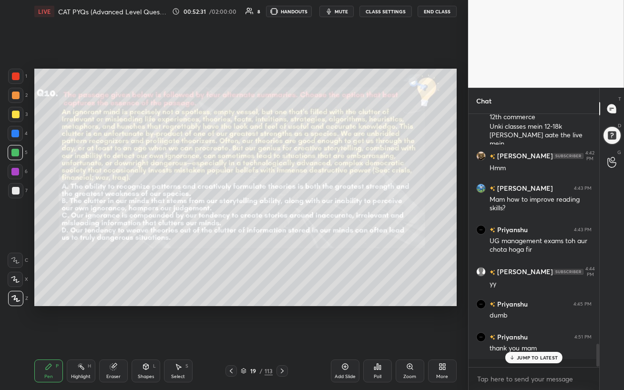
scroll to position [3, 3]
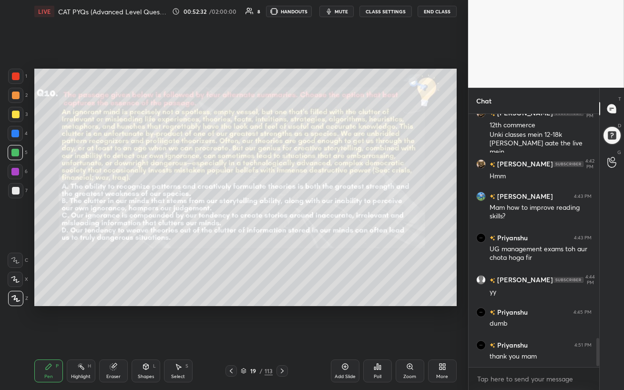
click at [13, 135] on div at bounding box center [15, 134] width 8 height 8
click at [11, 172] on div at bounding box center [15, 172] width 8 height 8
click at [11, 143] on div "4" at bounding box center [18, 135] width 20 height 19
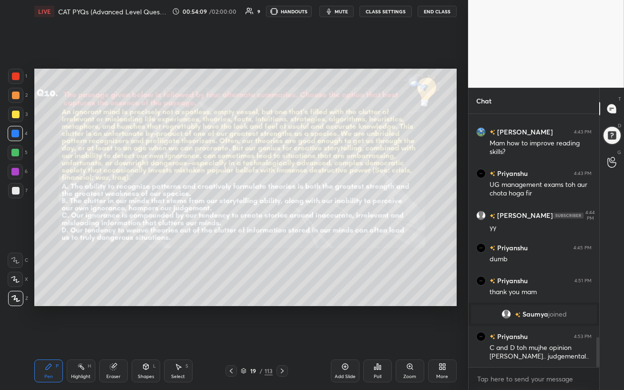
scroll to position [1869, 0]
click at [116, 337] on div "Eraser" at bounding box center [113, 371] width 29 height 23
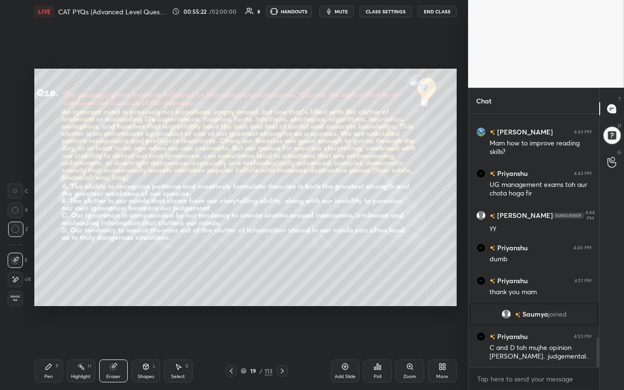
click at [38, 337] on div "Pen P Highlight H Eraser Shapes L Select S 19 / 113 Add Slide Poll Zoom More" at bounding box center [245, 371] width 423 height 38
click at [45, 337] on div "Pen" at bounding box center [48, 376] width 9 height 5
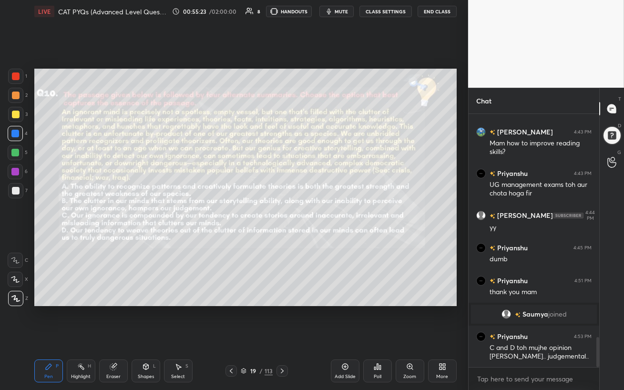
click at [15, 155] on div at bounding box center [15, 152] width 15 height 15
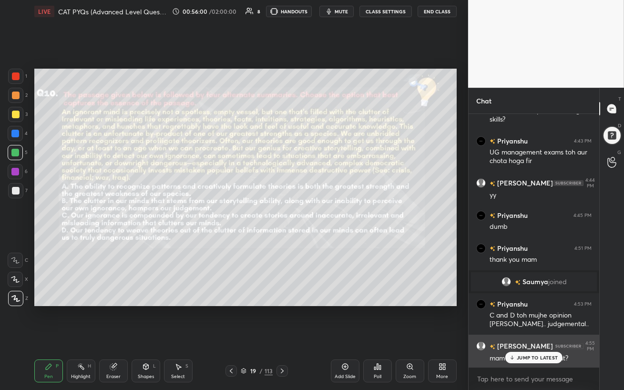
click at [529, 337] on p "JUMP TO LATEST" at bounding box center [537, 358] width 41 height 6
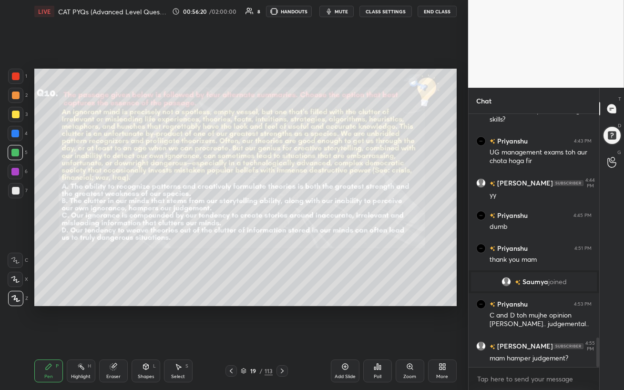
click at [117, 337] on div "Eraser" at bounding box center [113, 371] width 29 height 23
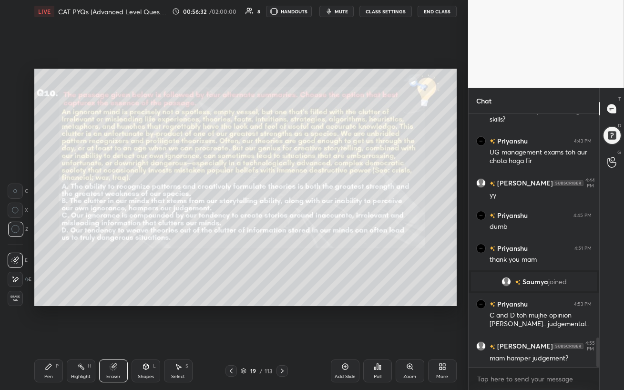
click at [49, 337] on div "Pen" at bounding box center [48, 376] width 9 height 5
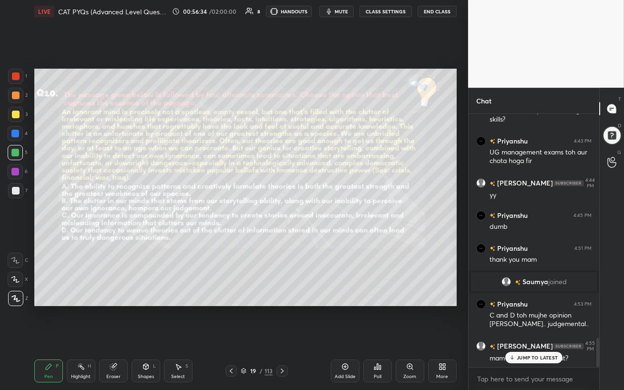
scroll to position [1934, 0]
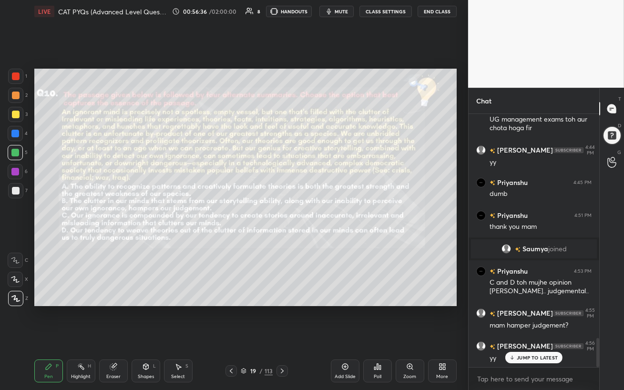
click at [15, 173] on div at bounding box center [15, 172] width 8 height 8
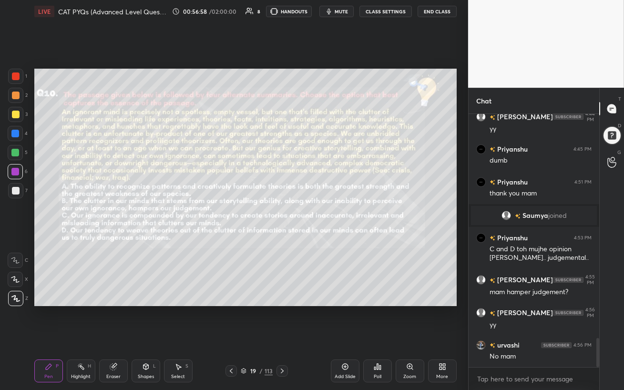
click at [114, 337] on div "Eraser" at bounding box center [113, 376] width 14 height 5
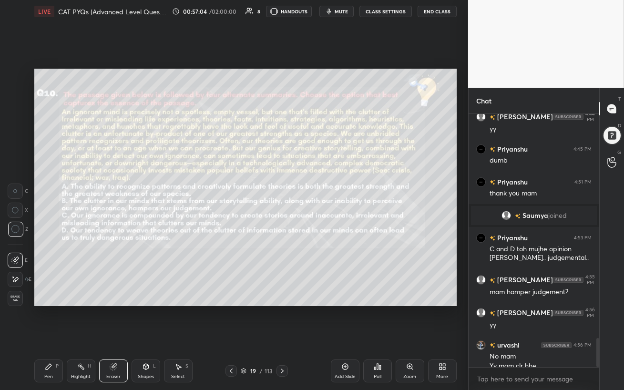
scroll to position [1977, 0]
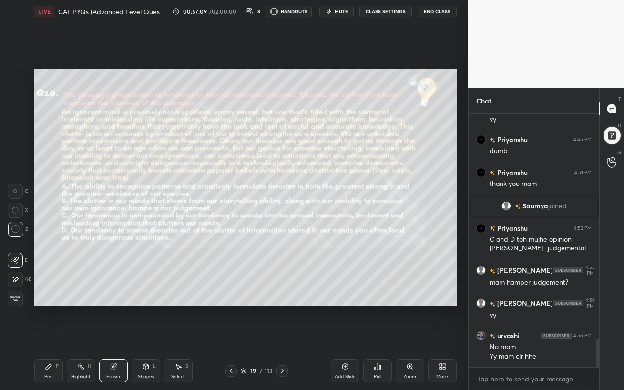
click at [48, 337] on div "Pen" at bounding box center [48, 376] width 9 height 5
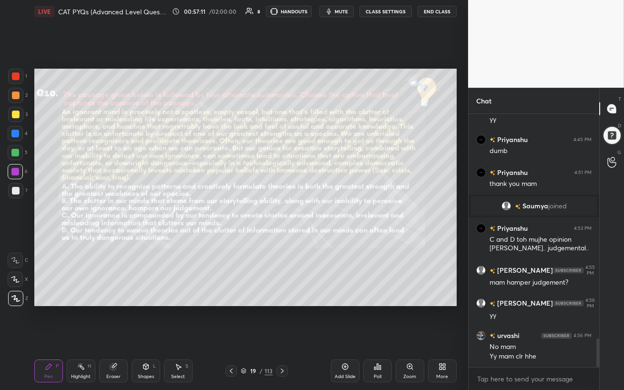
click at [14, 154] on div at bounding box center [15, 153] width 8 height 8
click at [345, 337] on icon at bounding box center [345, 367] width 8 height 8
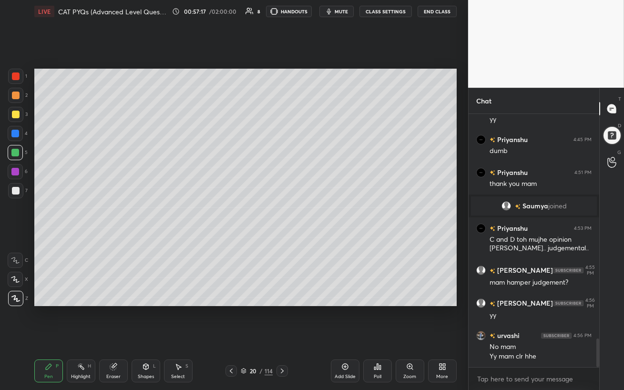
click at [13, 91] on div at bounding box center [15, 95] width 15 height 15
click at [16, 120] on div at bounding box center [15, 114] width 15 height 15
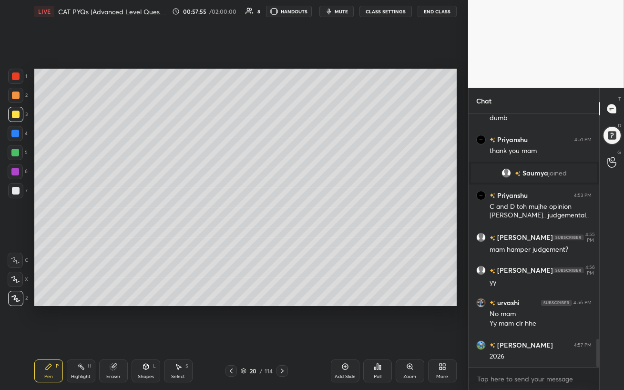
click at [233, 337] on icon at bounding box center [231, 371] width 8 height 8
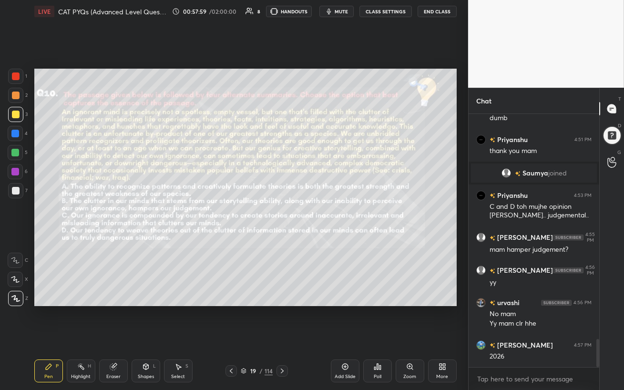
click at [283, 337] on icon at bounding box center [283, 371] width 8 height 8
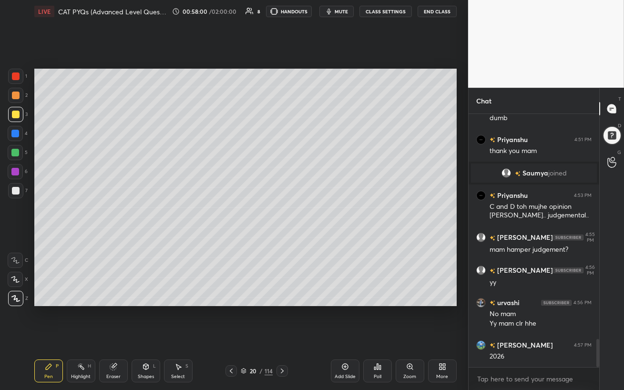
click at [11, 170] on div at bounding box center [15, 171] width 15 height 15
click at [12, 151] on div at bounding box center [15, 153] width 8 height 8
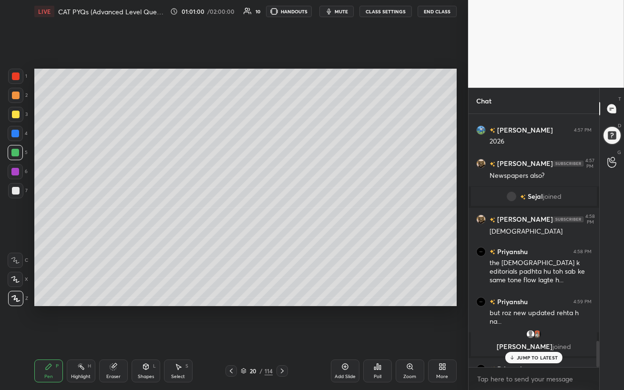
scroll to position [2185, 0]
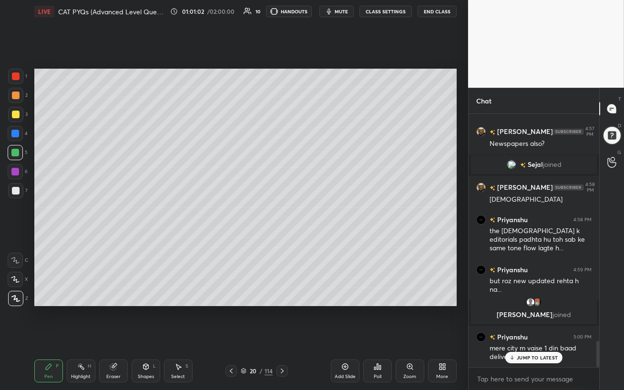
click at [530, 337] on p "JUMP TO LATEST" at bounding box center [537, 358] width 41 height 6
click at [16, 172] on div at bounding box center [15, 172] width 8 height 8
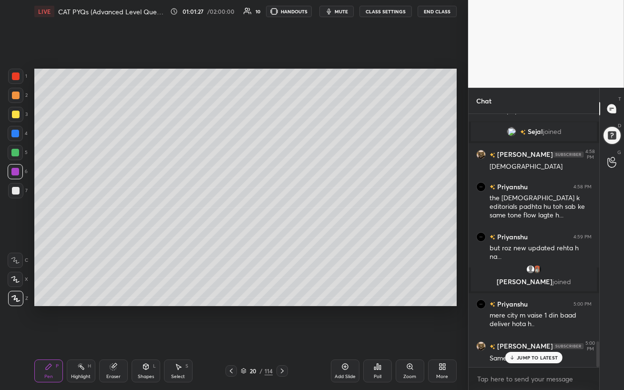
scroll to position [2251, 0]
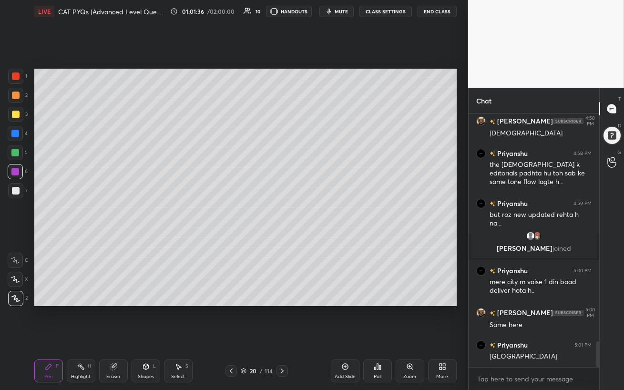
click at [383, 337] on div "Poll" at bounding box center [377, 371] width 29 height 23
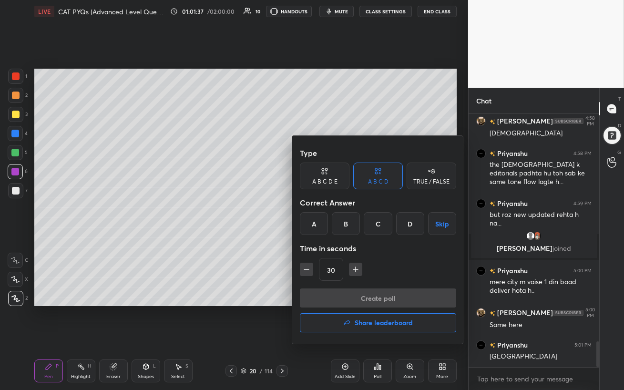
click at [381, 326] on button "Share leaderboard" at bounding box center [378, 322] width 156 height 19
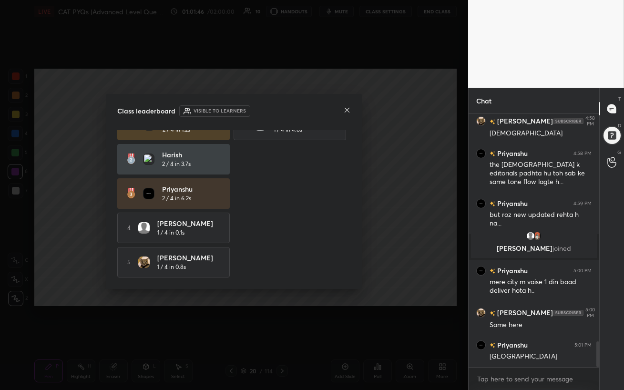
scroll to position [0, 0]
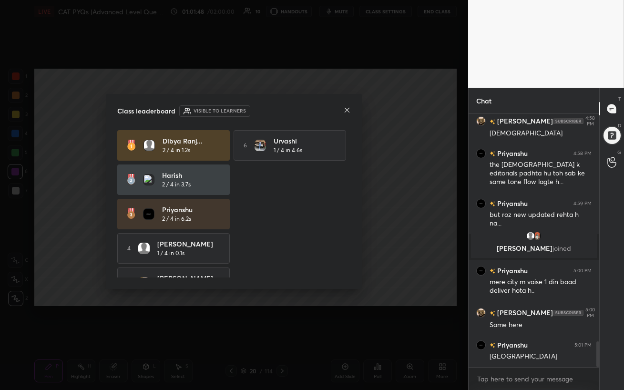
click at [347, 112] on icon at bounding box center [347, 110] width 8 height 8
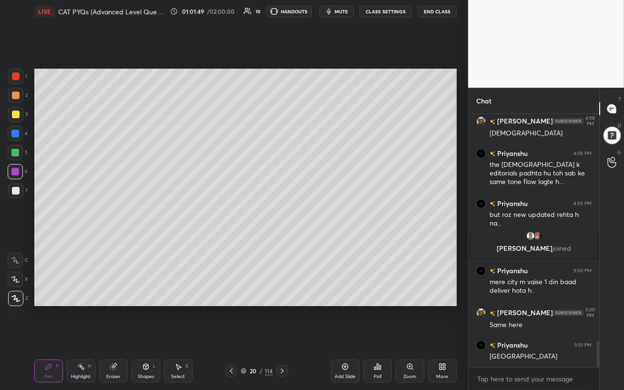
click at [16, 119] on div at bounding box center [15, 114] width 15 height 15
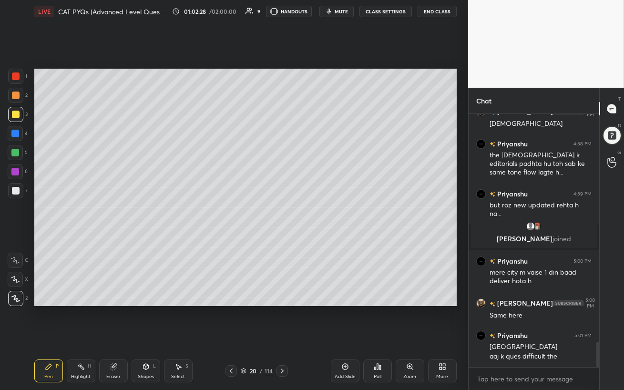
click at [342, 337] on icon at bounding box center [345, 367] width 8 height 8
click at [21, 153] on div at bounding box center [15, 152] width 15 height 15
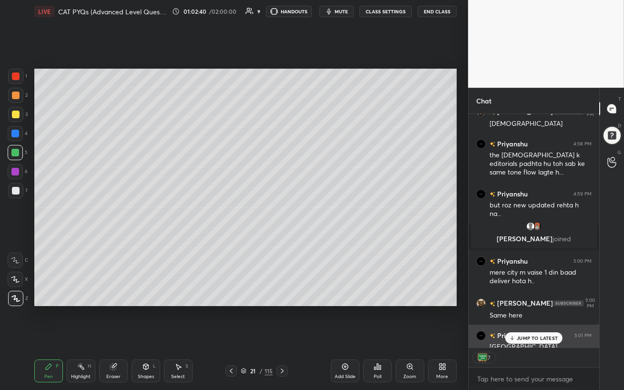
scroll to position [2280, 0]
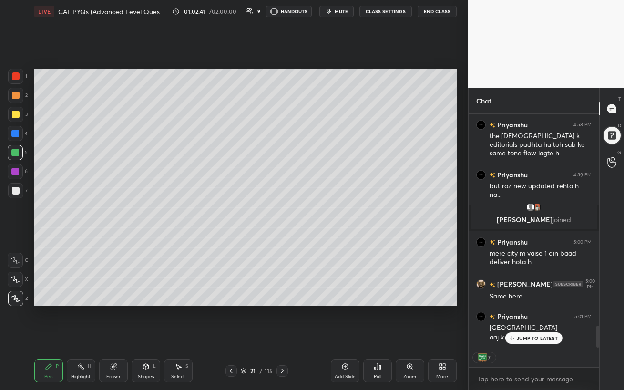
click at [511, 337] on icon at bounding box center [512, 338] width 6 height 6
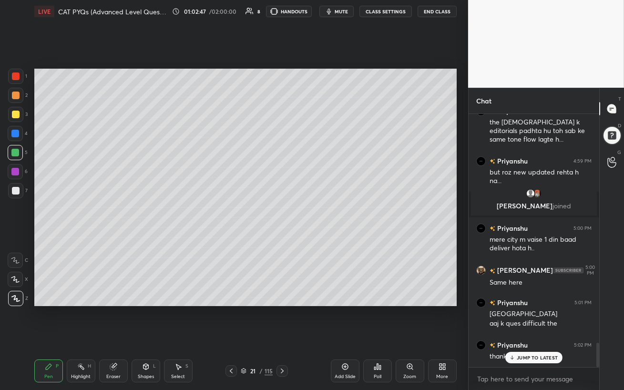
scroll to position [2359, 0]
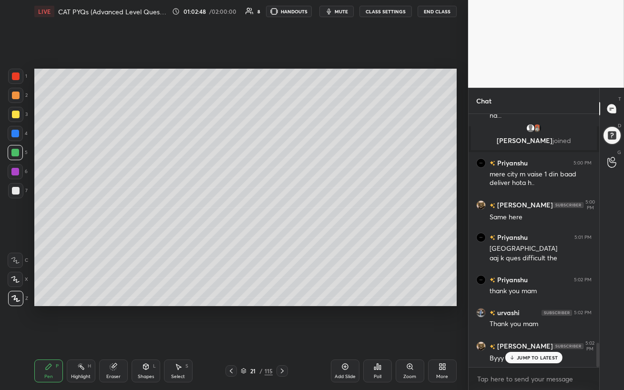
click at [437, 13] on button "End Class" at bounding box center [437, 11] width 39 height 11
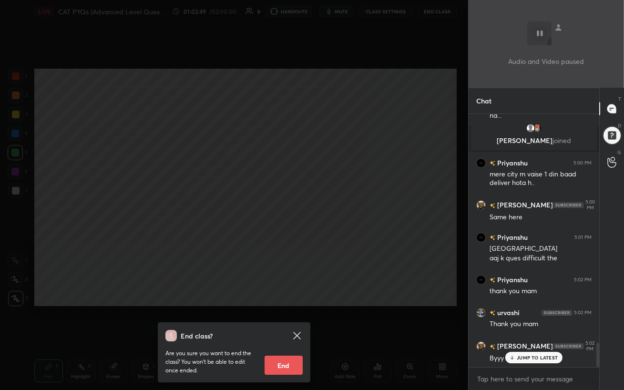
scroll to position [2392, 0]
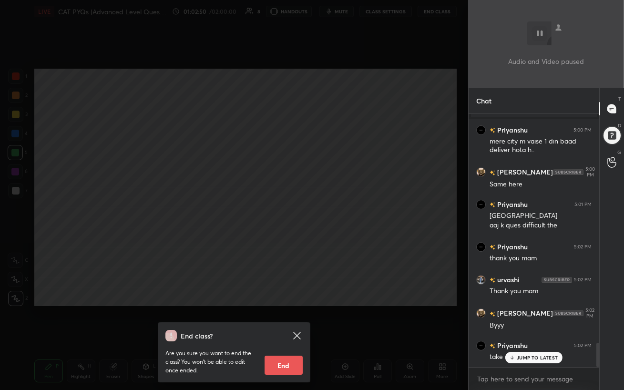
click at [277, 337] on button "End" at bounding box center [284, 365] width 38 height 19
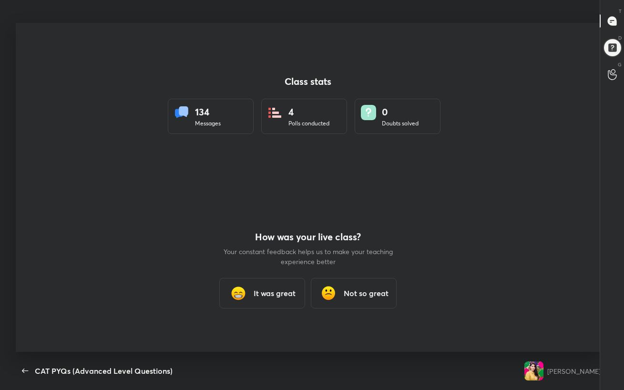
scroll to position [0, 0]
